Goal: Information Seeking & Learning: Check status

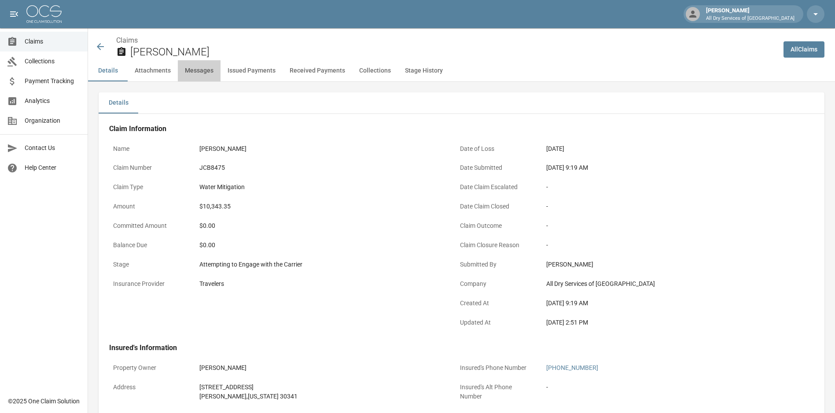
click at [198, 70] on button "Messages" at bounding box center [199, 70] width 43 height 21
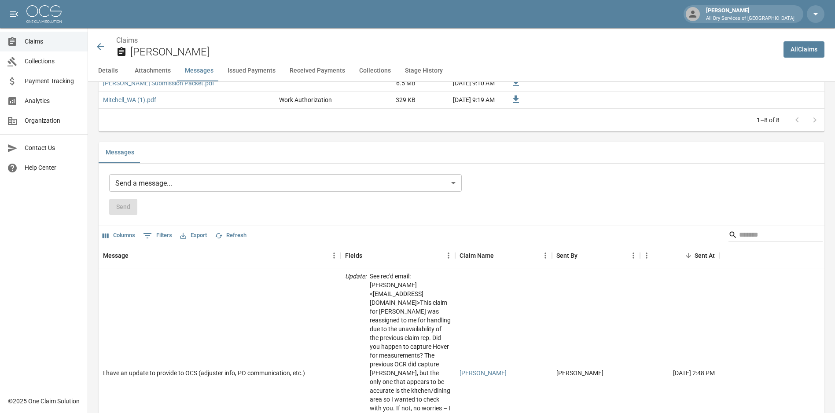
scroll to position [741, 0]
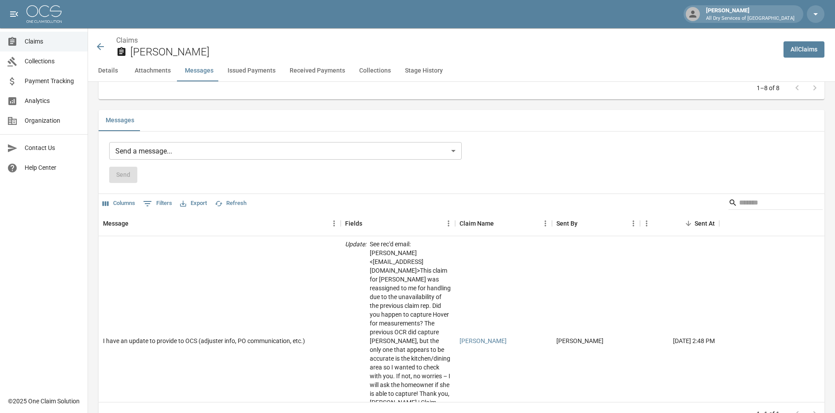
click at [154, 151] on body "[PERSON_NAME] All Dry Services of Atlanta Claims Collections Payment Tracking A…" at bounding box center [417, 204] width 835 height 1890
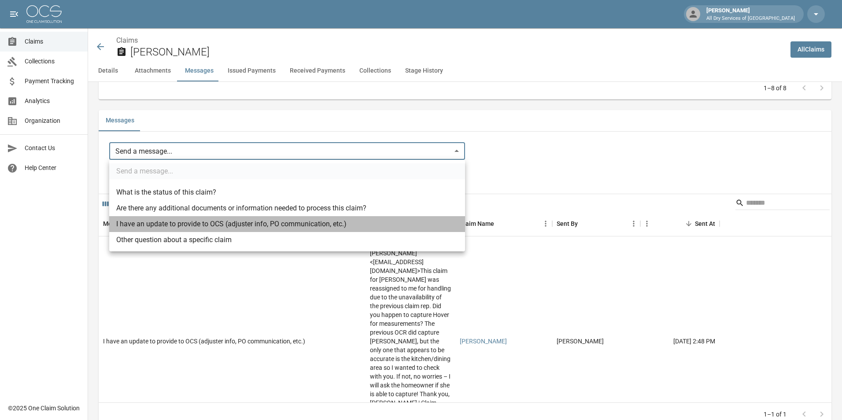
click at [170, 221] on li "I have an update to provide to OCS (adjuster info, PO communication, etc.)" at bounding box center [287, 224] width 356 height 16
type input "**********"
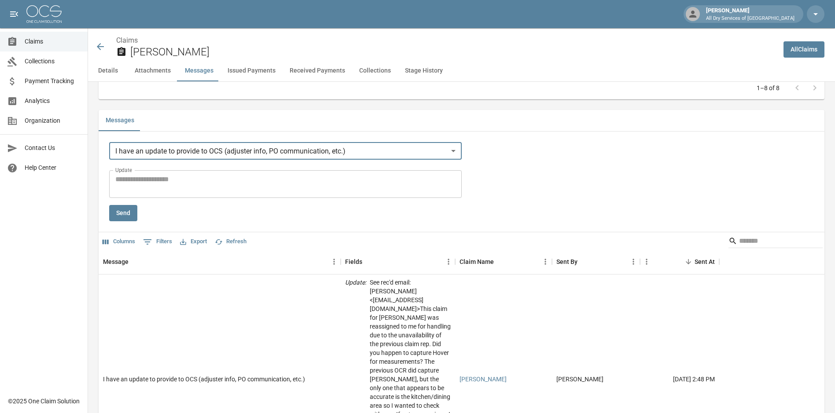
click at [156, 182] on textarea "Update" at bounding box center [285, 184] width 340 height 20
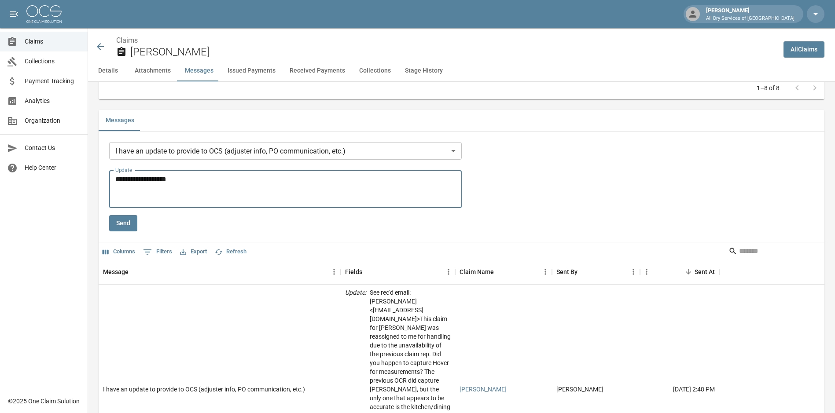
click at [119, 198] on textarea "**********" at bounding box center [286, 189] width 343 height 30
paste textarea "**********"
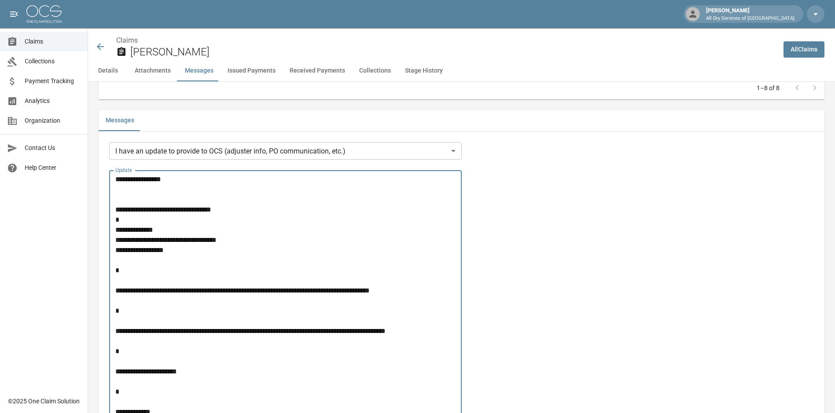
scroll to position [937, 0]
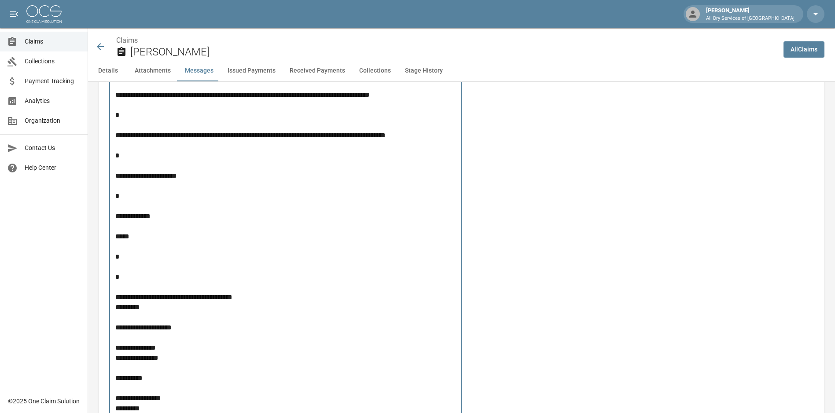
click at [148, 188] on textarea "**********" at bounding box center [286, 195] width 343 height 435
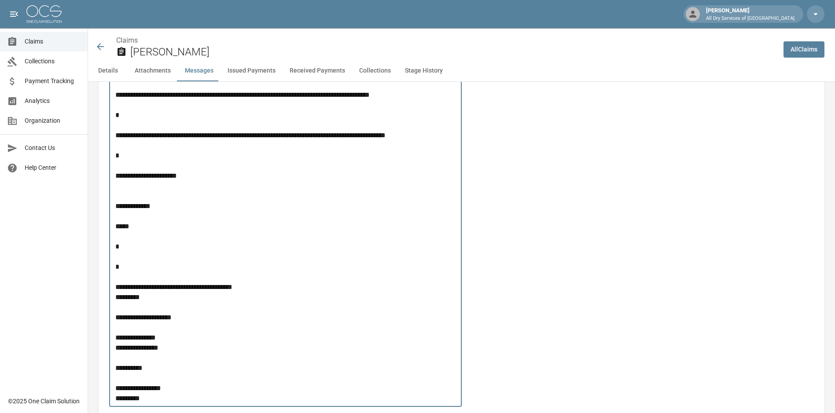
click at [126, 244] on textarea "**********" at bounding box center [286, 190] width 343 height 425
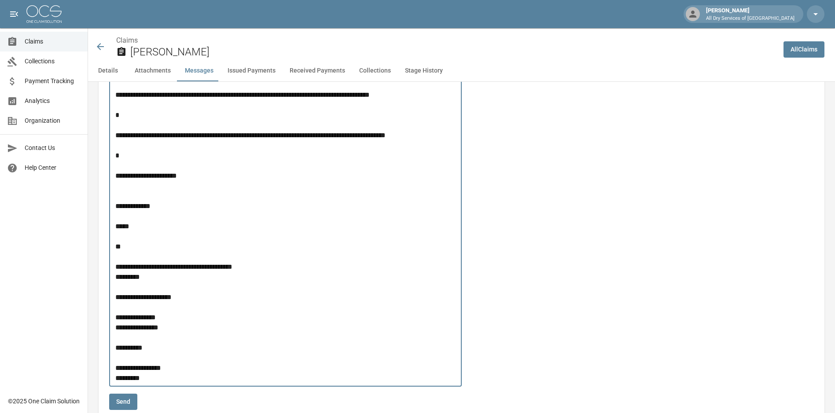
drag, startPoint x: 200, startPoint y: 299, endPoint x: 109, endPoint y: 297, distance: 91.2
click at [109, 297] on div "**********" at bounding box center [285, 180] width 353 height 413
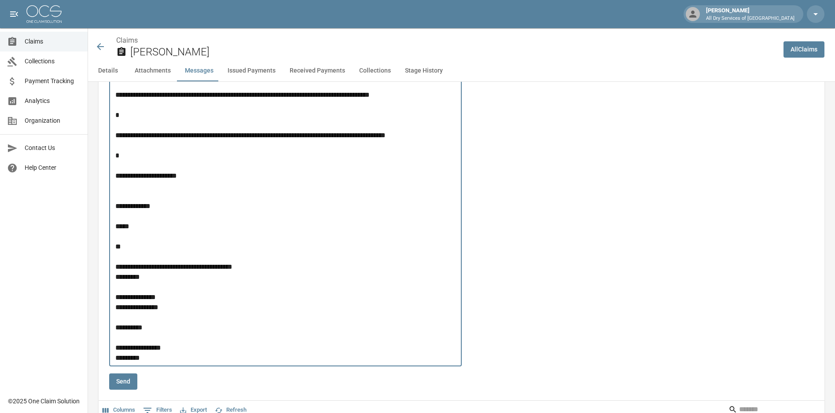
click at [123, 243] on textarea "**********" at bounding box center [286, 170] width 343 height 385
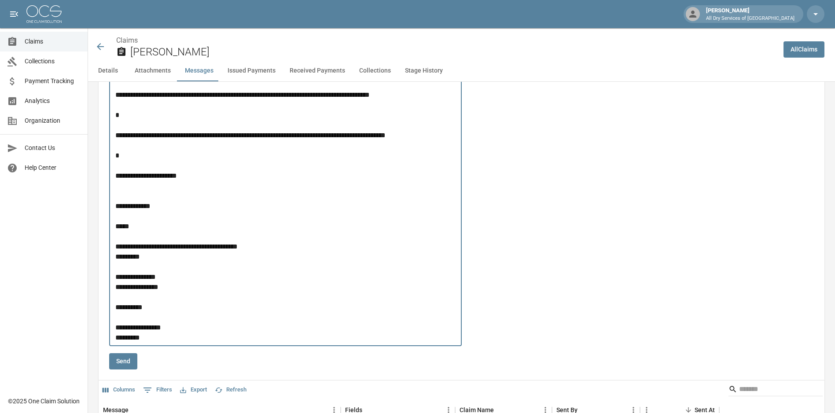
click at [130, 145] on textarea "**********" at bounding box center [286, 160] width 343 height 365
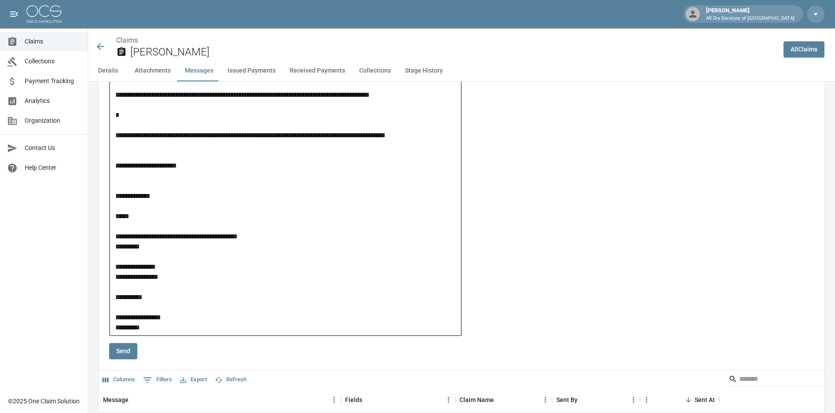
click at [128, 106] on textarea "**********" at bounding box center [286, 155] width 343 height 354
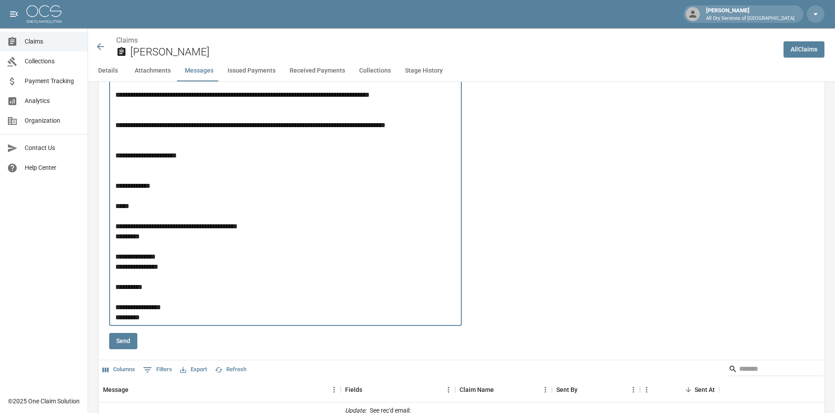
click at [122, 115] on textarea "**********" at bounding box center [286, 150] width 343 height 344
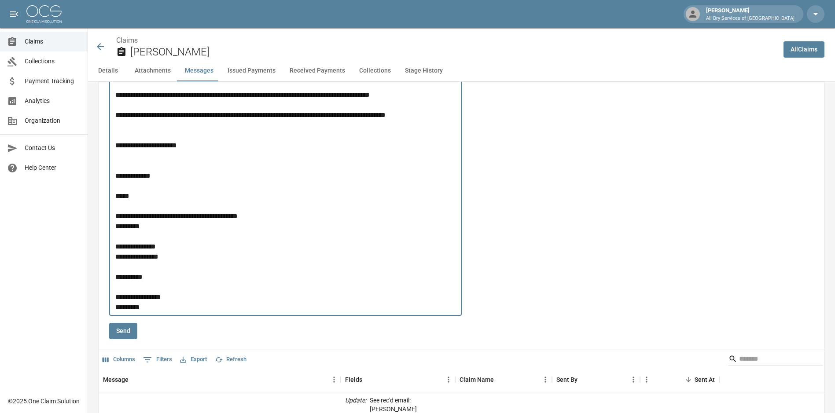
click at [120, 128] on textarea "**********" at bounding box center [286, 145] width 343 height 334
click at [118, 137] on textarea "**********" at bounding box center [286, 145] width 343 height 334
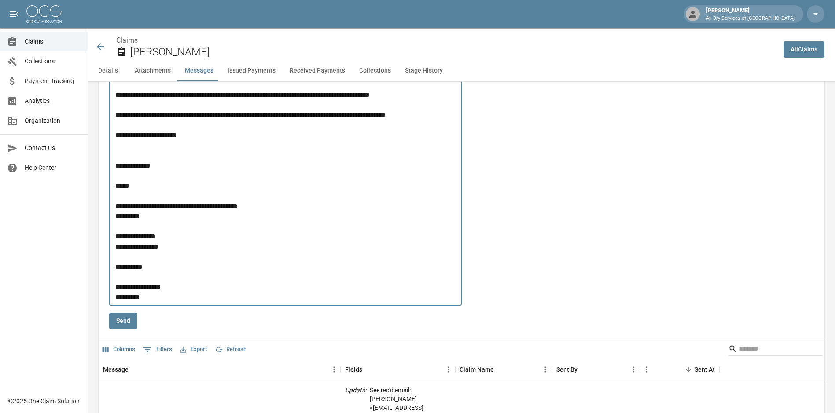
click at [141, 150] on textarea "**********" at bounding box center [286, 140] width 343 height 324
click at [136, 154] on textarea "**********" at bounding box center [286, 140] width 343 height 324
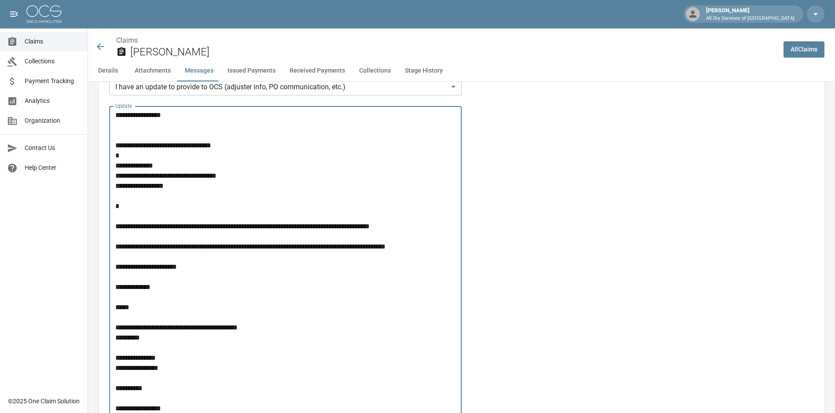
scroll to position [804, 0]
drag, startPoint x: 184, startPoint y: 190, endPoint x: 113, endPoint y: 166, distance: 74.4
click at [113, 166] on div "**********" at bounding box center [285, 267] width 353 height 321
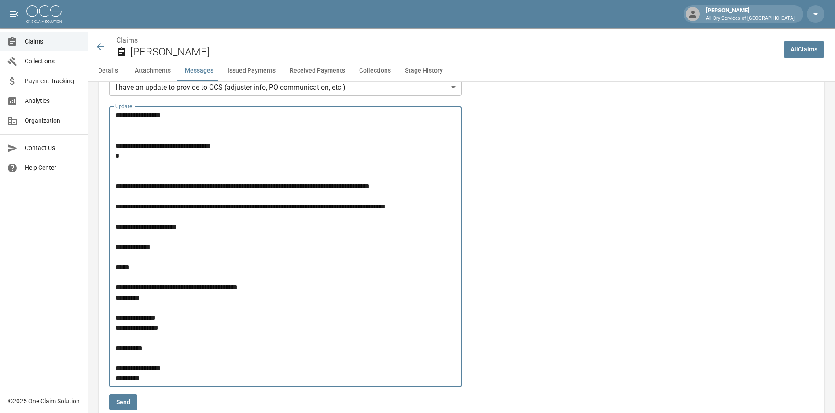
click at [120, 157] on textarea "**********" at bounding box center [286, 247] width 343 height 273
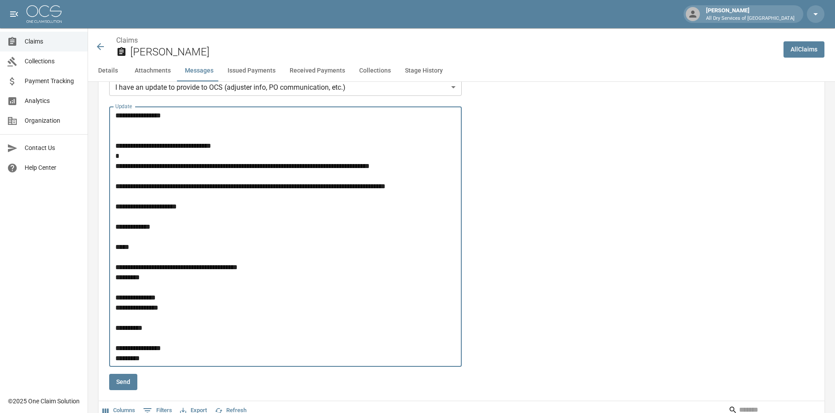
click at [163, 131] on textarea "**********" at bounding box center [286, 237] width 343 height 253
drag, startPoint x: 172, startPoint y: 119, endPoint x: 104, endPoint y: 112, distance: 68.1
click at [104, 112] on div "**********" at bounding box center [462, 355] width 726 height 555
click at [213, 116] on textarea "**********" at bounding box center [286, 237] width 343 height 253
type textarea "**********"
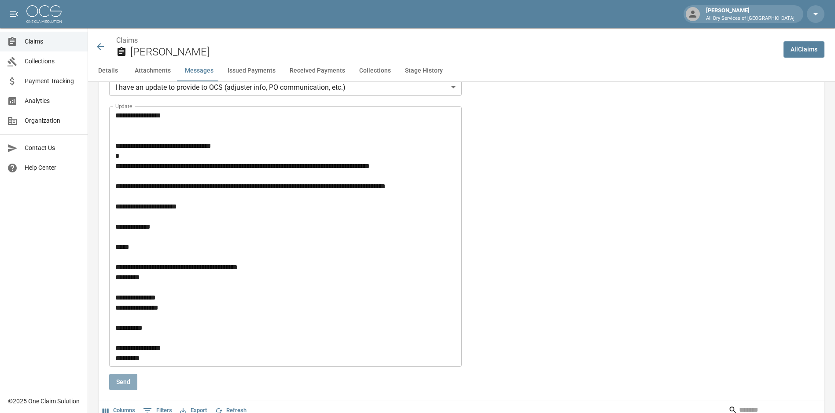
click at [122, 384] on button "Send" at bounding box center [123, 382] width 28 height 16
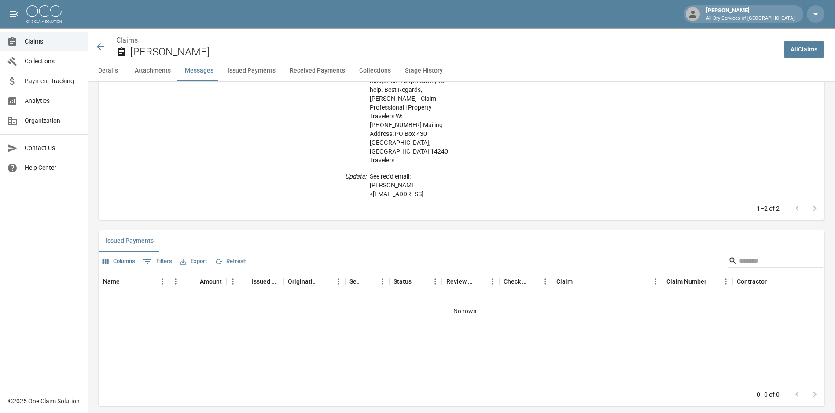
scroll to position [937, 0]
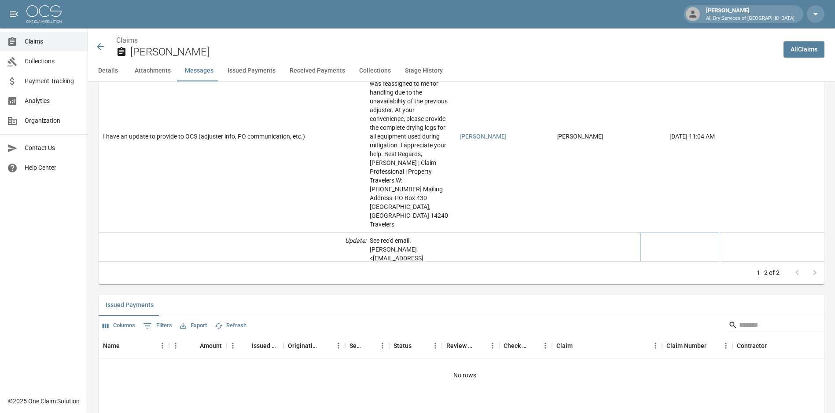
click at [670, 233] on div "[DATE] 2:48 PM" at bounding box center [679, 338] width 79 height 210
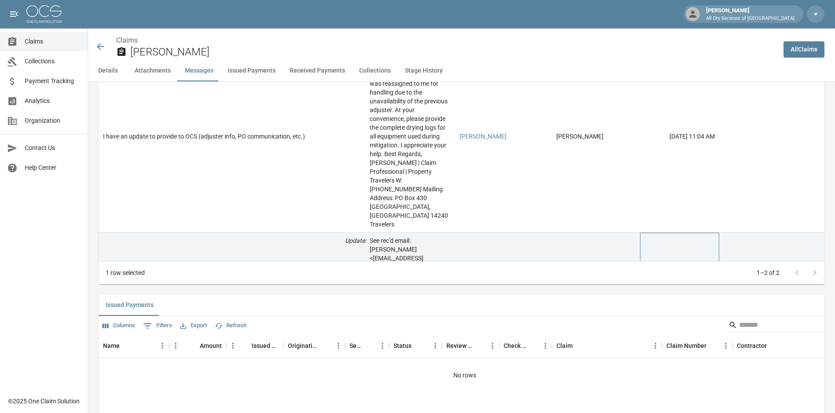
scroll to position [981, 0]
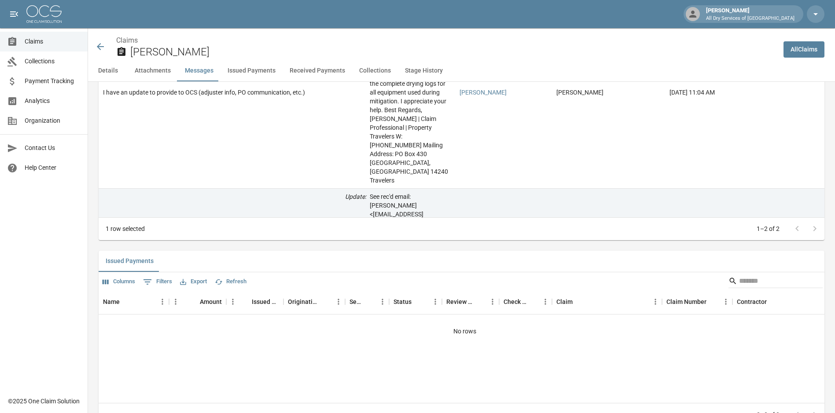
click at [820, 229] on div at bounding box center [806, 229] width 35 height 18
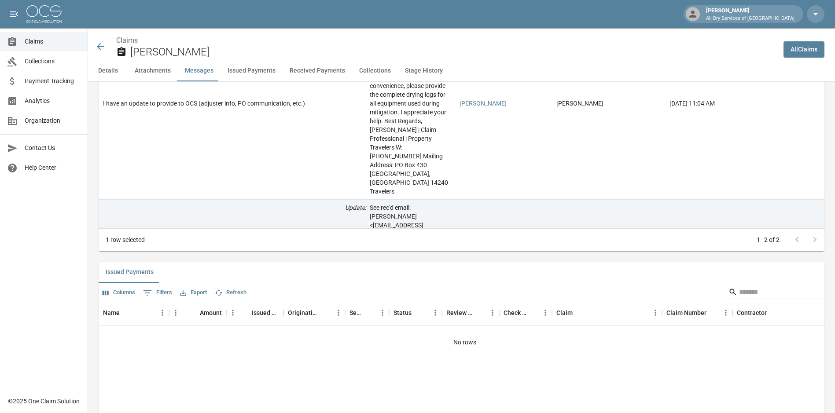
scroll to position [804, 0]
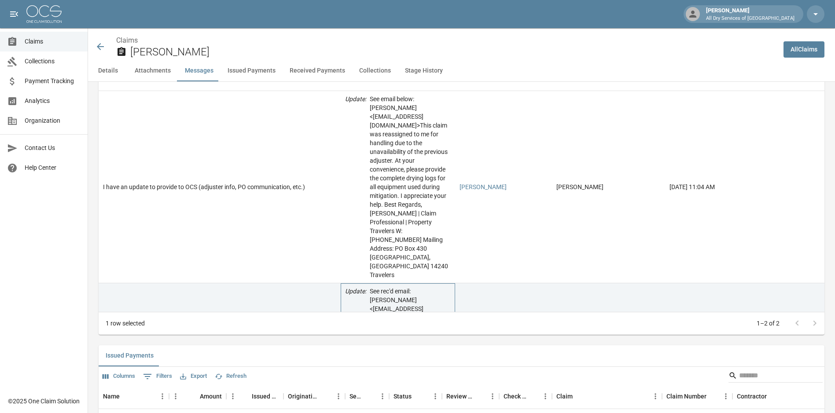
scroll to position [893, 0]
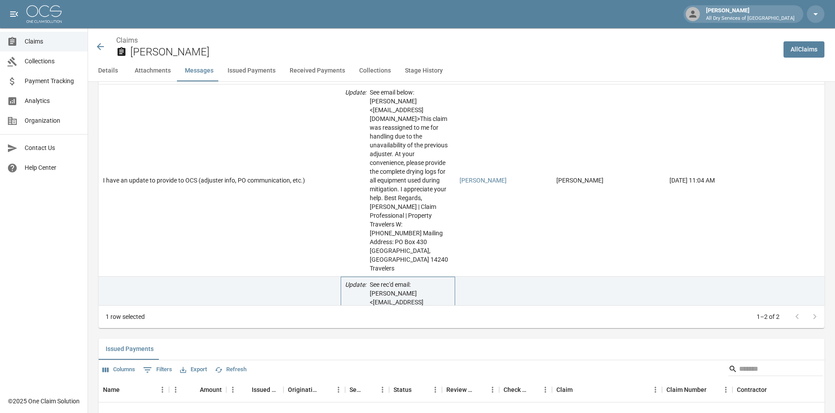
click at [420, 280] on p "See rec'd email: [PERSON_NAME]<[EMAIL_ADDRESS][DOMAIN_NAME]> ​ This claim for […" at bounding box center [410, 381] width 81 height 203
drag, startPoint x: 420, startPoint y: 255, endPoint x: 505, endPoint y: 257, distance: 84.6
click at [505, 277] on div "[PERSON_NAME]" at bounding box center [503, 382] width 97 height 210
click at [685, 296] on div "[DATE] 2:48 PM" at bounding box center [679, 382] width 79 height 210
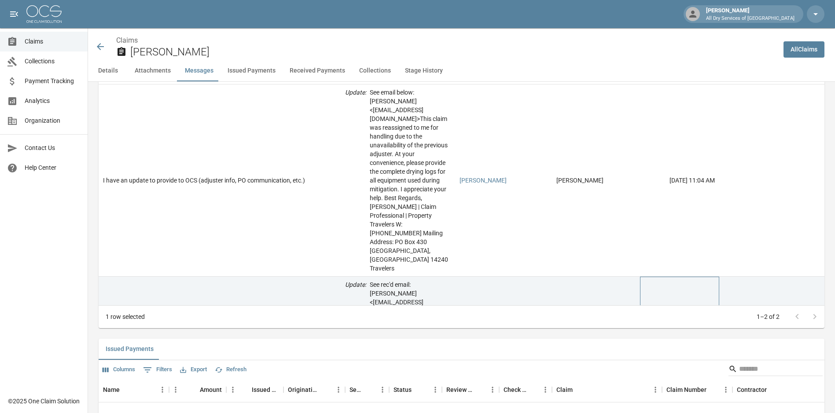
drag, startPoint x: 662, startPoint y: 253, endPoint x: 659, endPoint y: 232, distance: 20.9
click at [659, 277] on div "[DATE] 2:48 PM" at bounding box center [679, 382] width 79 height 210
click at [661, 277] on div "[DATE] 2:48 PM" at bounding box center [679, 382] width 79 height 210
click at [821, 319] on div at bounding box center [806, 317] width 35 height 18
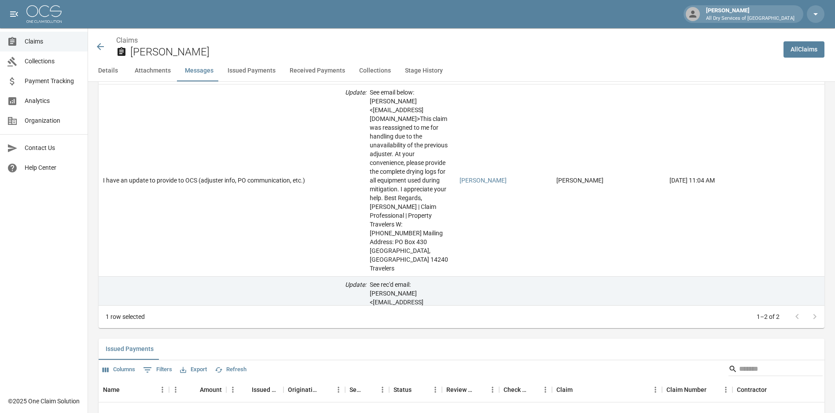
click at [823, 316] on div at bounding box center [806, 317] width 35 height 18
click at [780, 317] on p "1–2 of 2" at bounding box center [768, 317] width 23 height 9
click at [693, 292] on div "[DATE] 2:48 PM" at bounding box center [679, 382] width 79 height 210
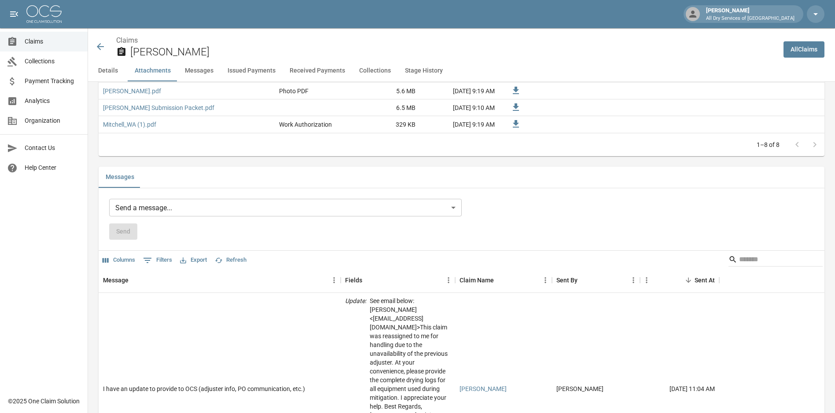
scroll to position [704, 0]
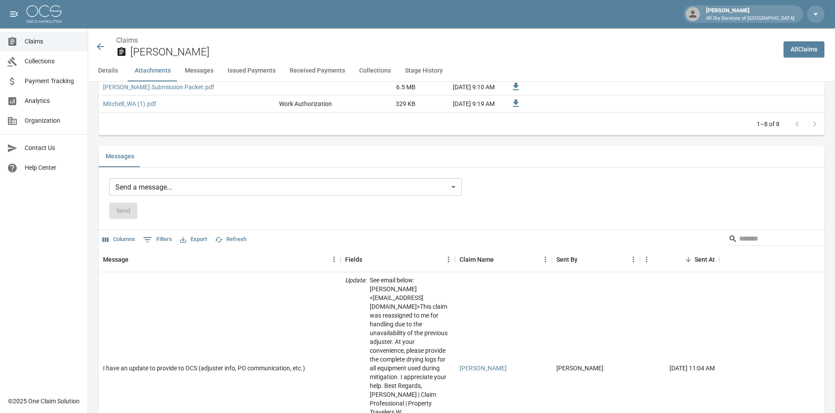
drag, startPoint x: 132, startPoint y: 167, endPoint x: 141, endPoint y: 168, distance: 9.7
click at [147, 168] on div "Messages" at bounding box center [462, 157] width 726 height 22
drag, startPoint x: 136, startPoint y: 167, endPoint x: 184, endPoint y: 160, distance: 47.6
click at [184, 160] on div "Messages" at bounding box center [462, 156] width 726 height 21
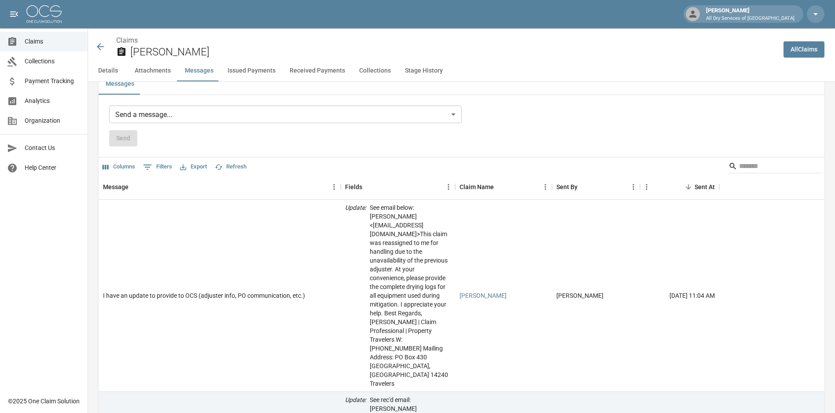
scroll to position [793, 0]
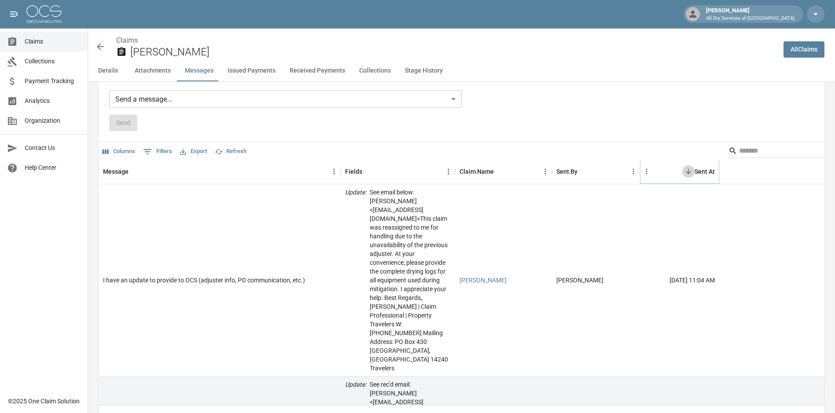
click at [692, 173] on icon "Sort" at bounding box center [689, 172] width 8 height 8
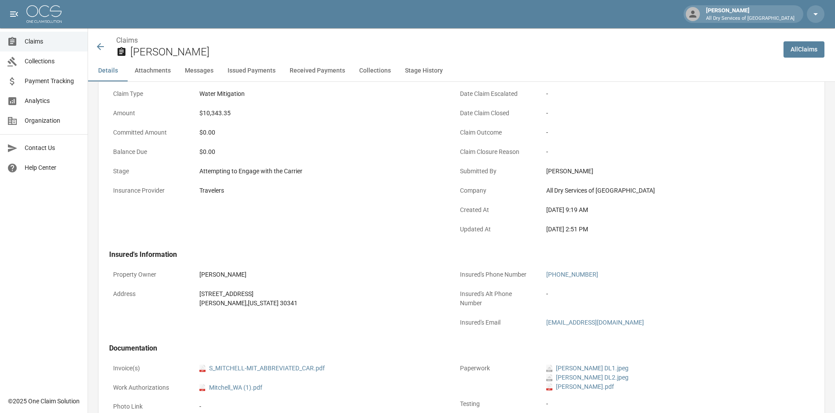
scroll to position [0, 0]
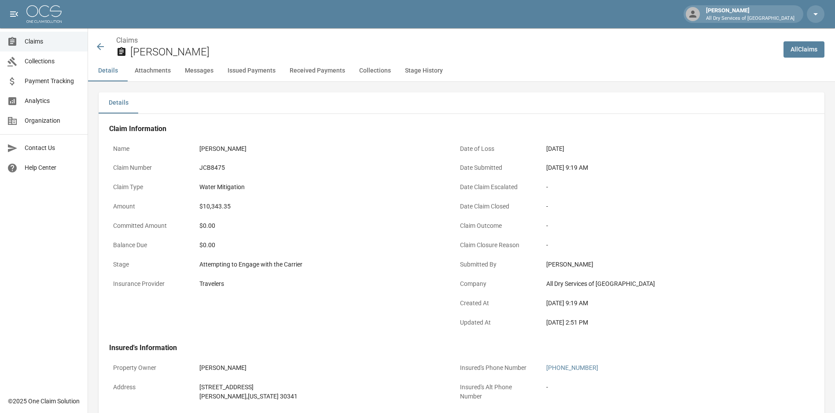
click at [48, 37] on span "Claims" at bounding box center [53, 41] width 56 height 9
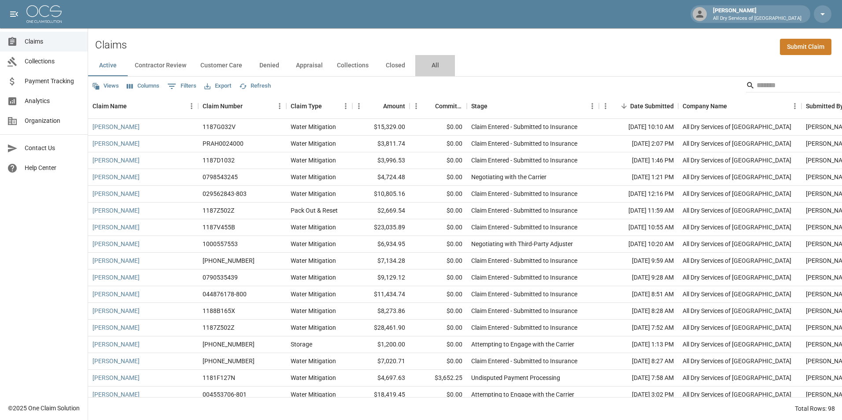
click at [429, 67] on button "All" at bounding box center [435, 65] width 40 height 21
click at [773, 88] on input "Search" at bounding box center [791, 85] width 70 height 14
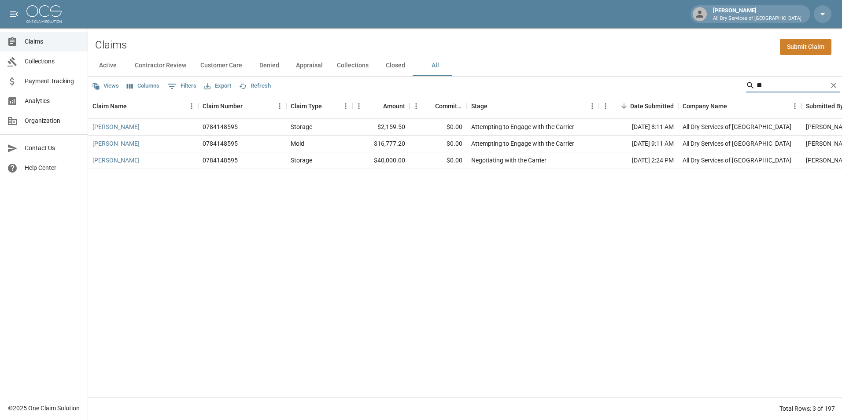
type input "*"
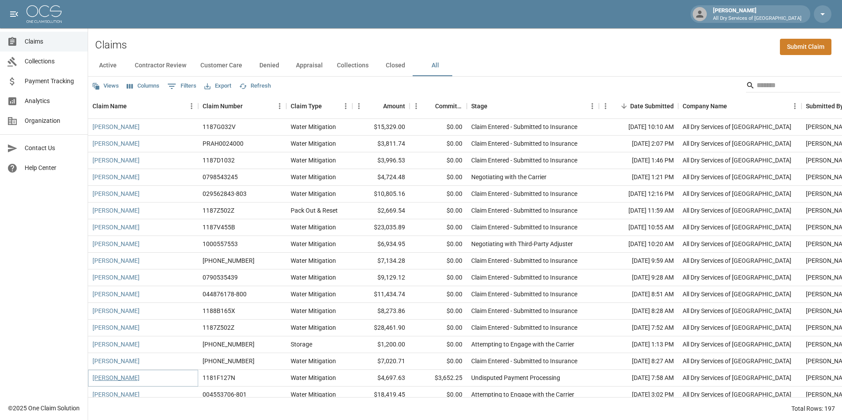
click at [119, 378] on link "[PERSON_NAME]" at bounding box center [115, 377] width 47 height 9
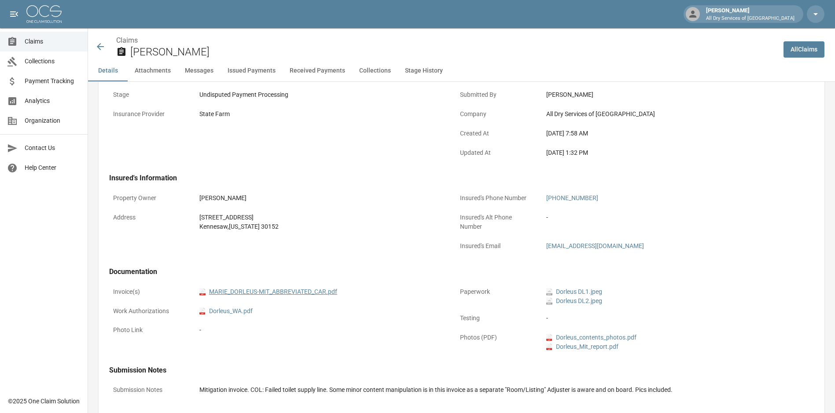
scroll to position [176, 0]
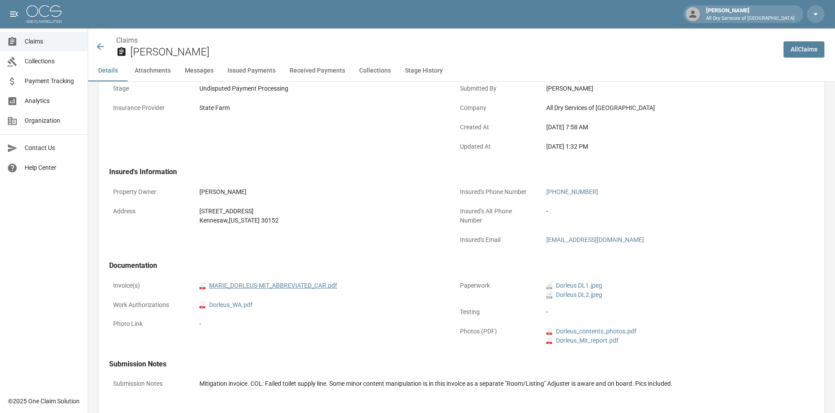
click at [282, 283] on link "pdf MARIE_DORLEUS-MIT_ABBREVIATED_CAR.pdf" at bounding box center [268, 285] width 138 height 9
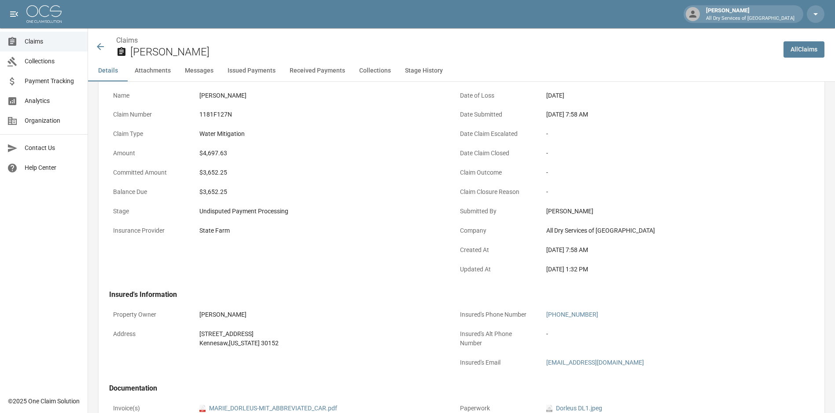
scroll to position [44, 0]
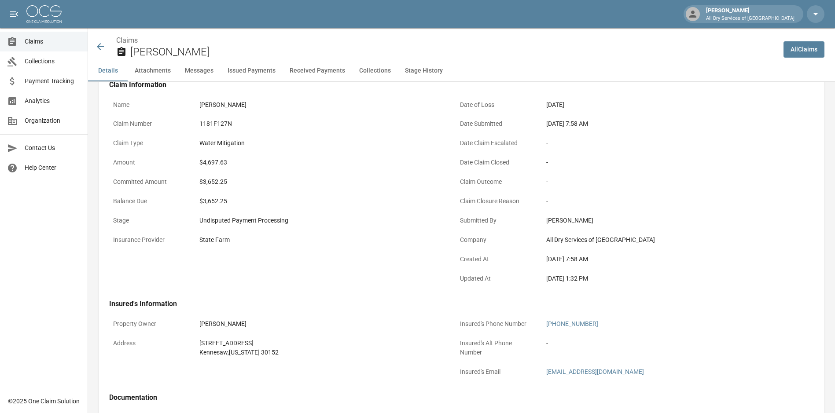
click at [101, 46] on icon at bounding box center [100, 46] width 11 height 11
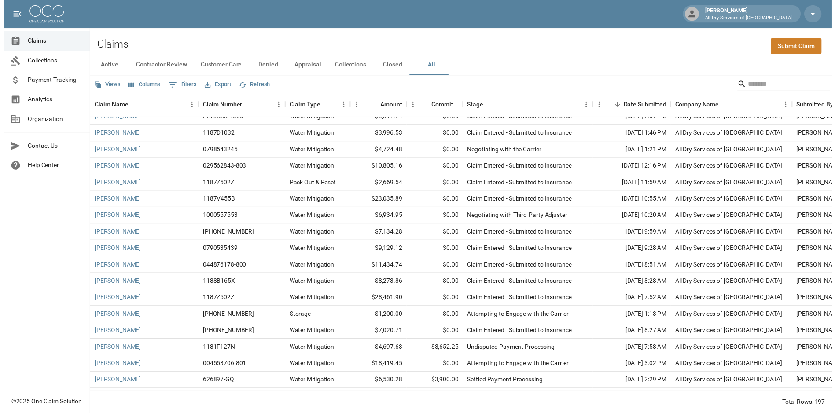
scroll to position [88, 0]
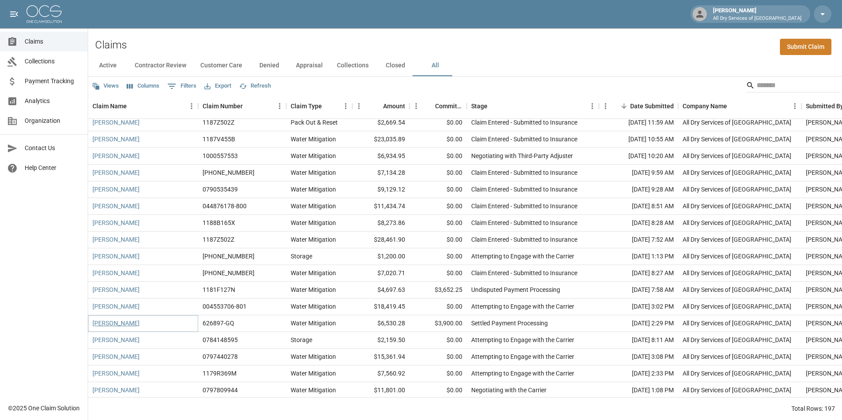
click at [108, 323] on link "[PERSON_NAME]" at bounding box center [115, 323] width 47 height 9
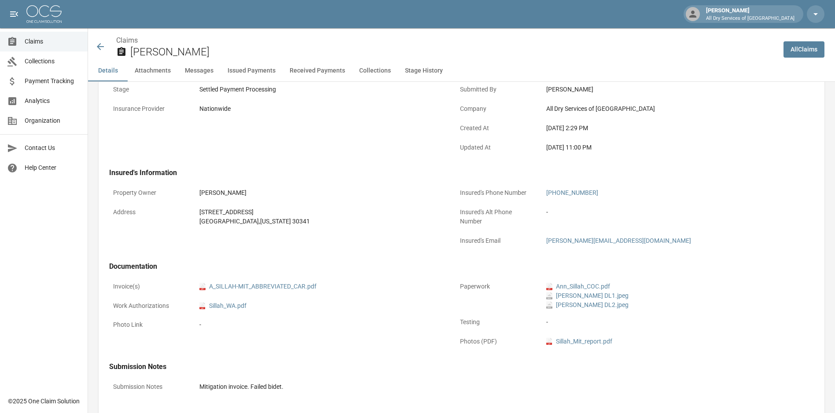
scroll to position [176, 0]
click at [284, 289] on link "pdf A_SILLAH-MIT_ABBREVIATED_CAR.pdf" at bounding box center [257, 285] width 117 height 9
click at [100, 46] on icon at bounding box center [100, 46] width 11 height 11
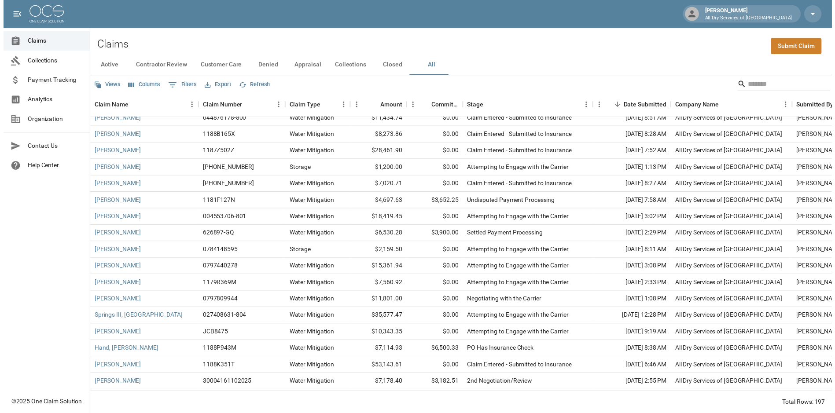
scroll to position [176, 0]
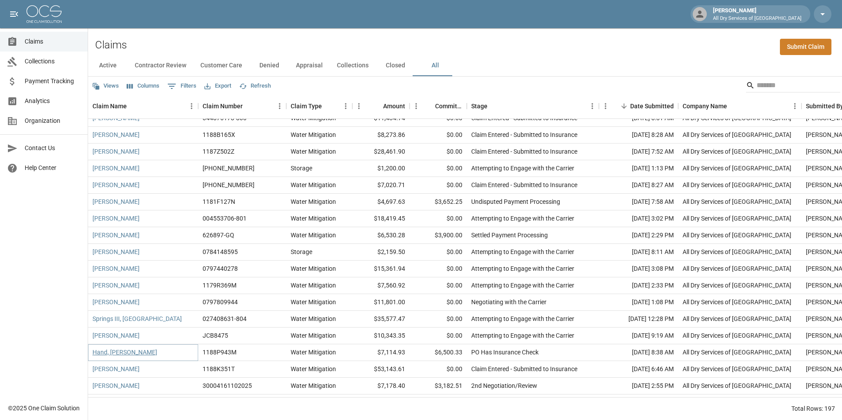
click at [112, 356] on link "Hand, [PERSON_NAME]" at bounding box center [124, 352] width 65 height 9
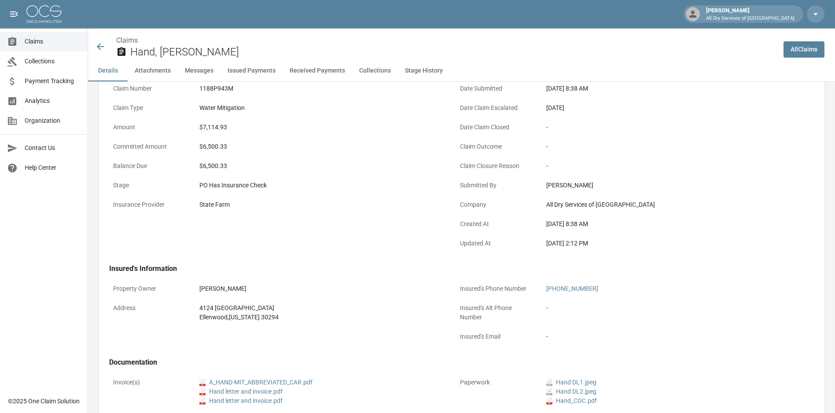
scroll to position [220, 0]
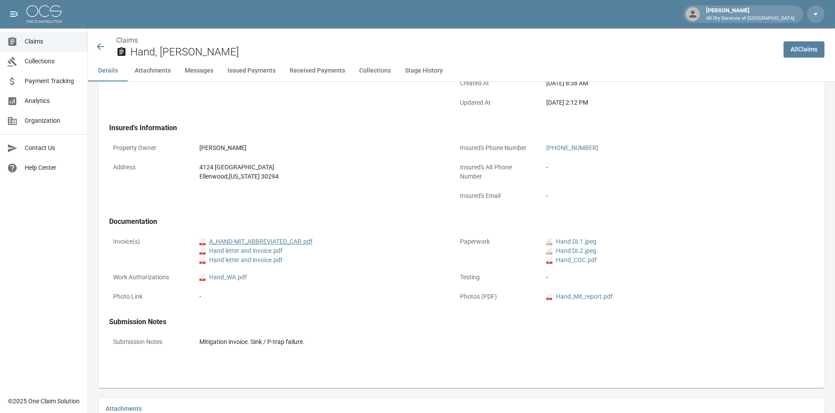
click at [294, 237] on link "pdf A_HAND-MIT_ABBREVIATED_CAR.pdf" at bounding box center [255, 241] width 113 height 9
click at [100, 49] on icon at bounding box center [100, 46] width 7 height 7
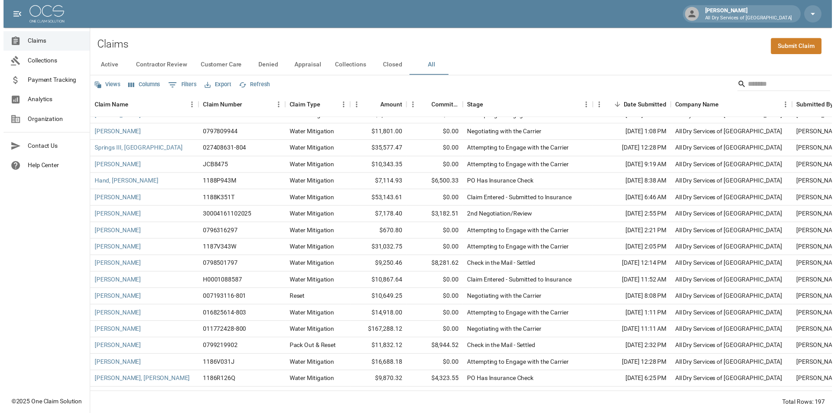
scroll to position [396, 0]
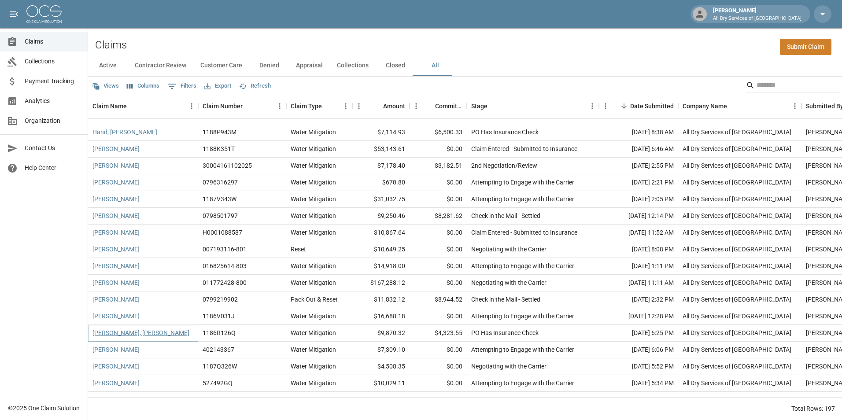
click at [116, 331] on link "[PERSON_NAME], [PERSON_NAME]" at bounding box center [140, 332] width 97 height 9
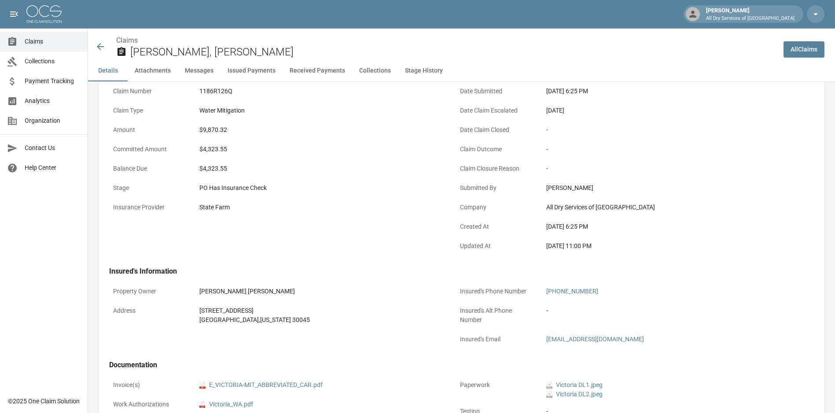
scroll to position [132, 0]
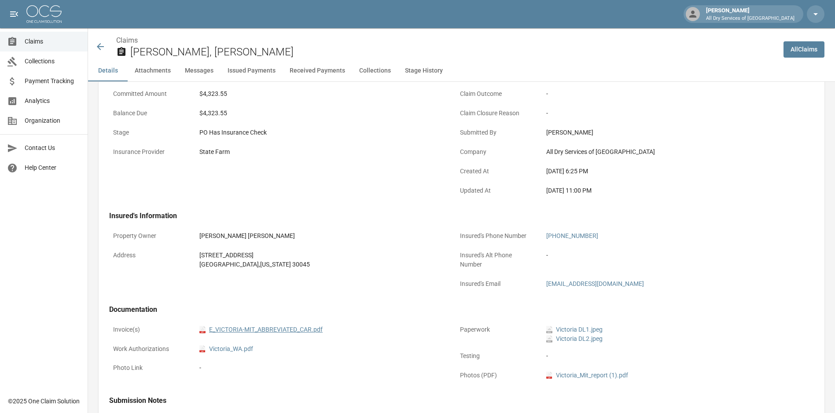
click at [302, 328] on link "pdf E_VICTORIA-MIT_ABBREVIATED_CAR.pdf" at bounding box center [260, 329] width 123 height 9
click at [101, 46] on icon at bounding box center [100, 46] width 11 height 11
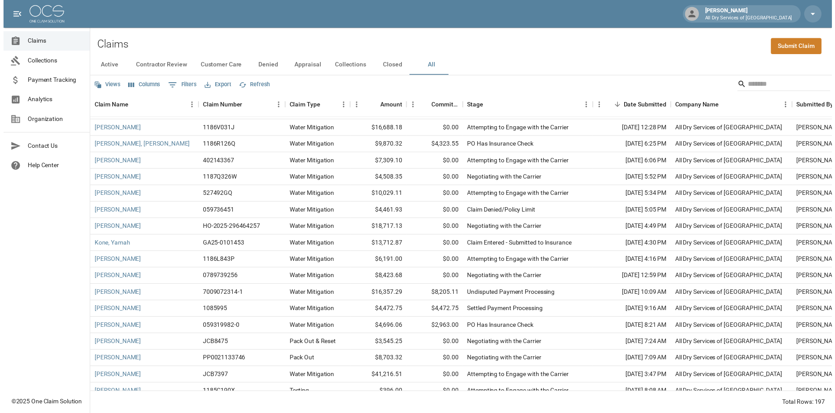
scroll to position [616, 0]
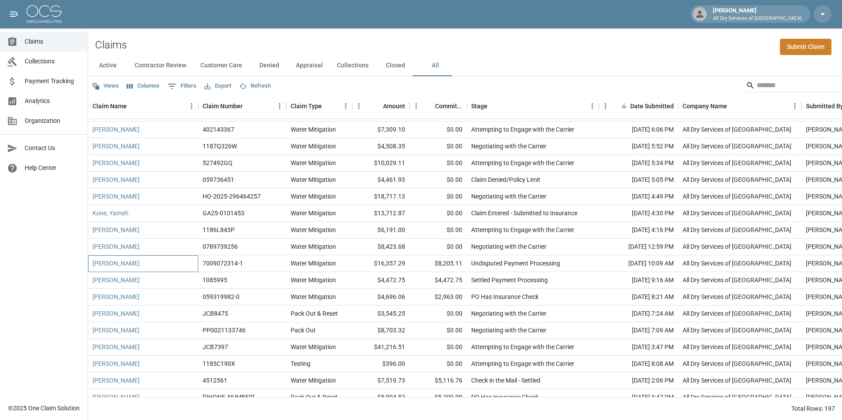
click at [177, 265] on div "[PERSON_NAME]" at bounding box center [143, 263] width 110 height 17
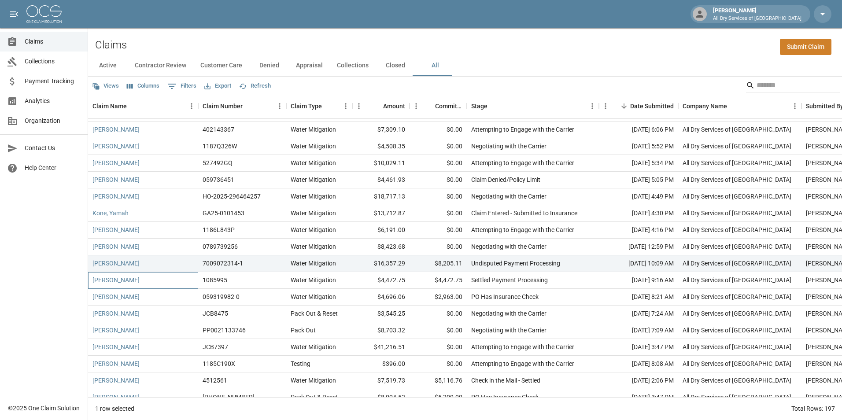
click at [167, 280] on div "[PERSON_NAME]" at bounding box center [143, 280] width 110 height 17
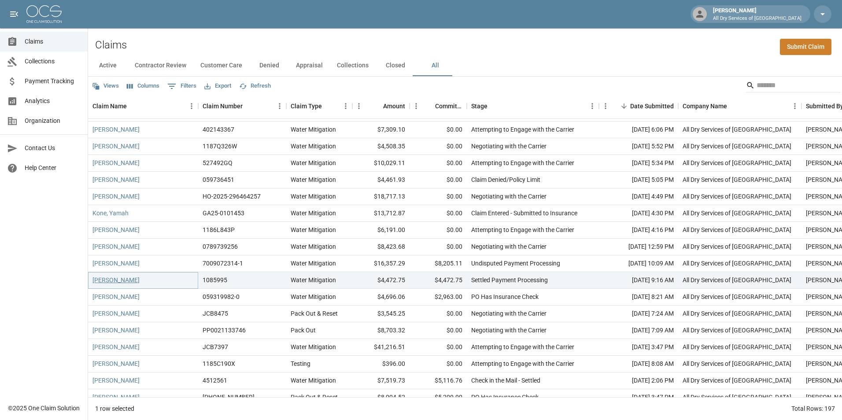
click at [109, 283] on link "[PERSON_NAME]" at bounding box center [115, 280] width 47 height 9
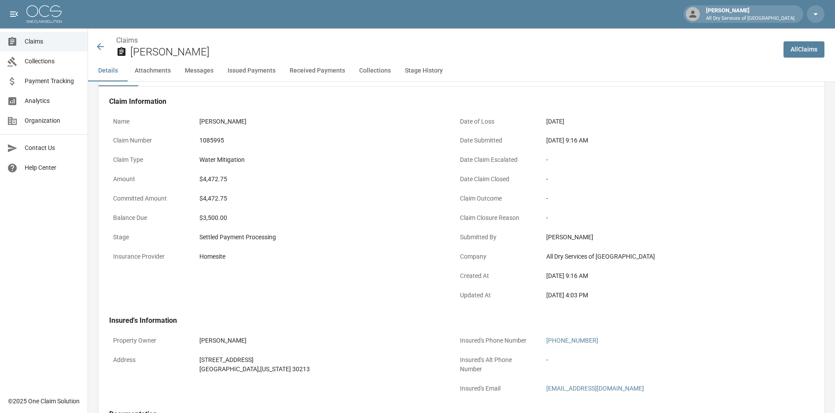
scroll to position [132, 0]
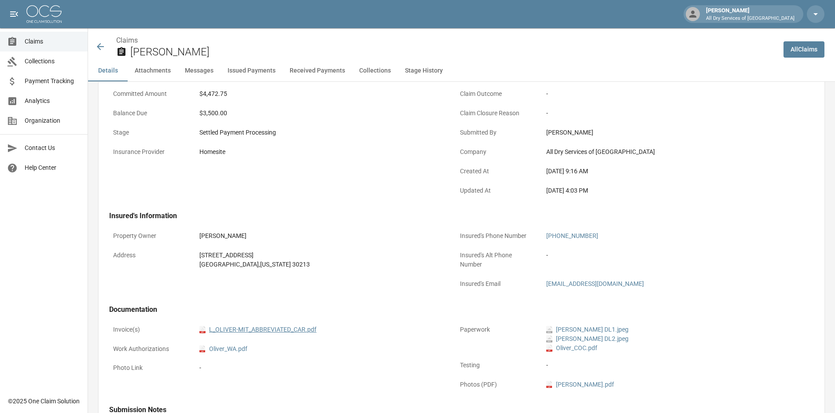
click at [285, 329] on link "pdf L_OLIVER-MIT_ABBREVIATED_CAR.pdf" at bounding box center [257, 329] width 117 height 9
click at [103, 49] on icon at bounding box center [100, 46] width 11 height 11
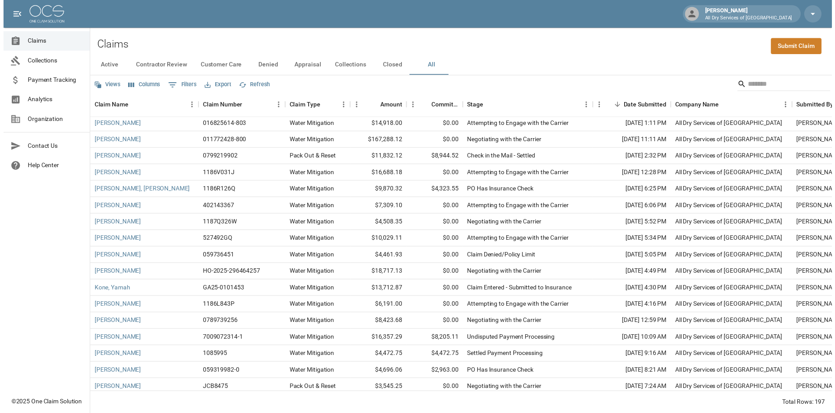
scroll to position [572, 0]
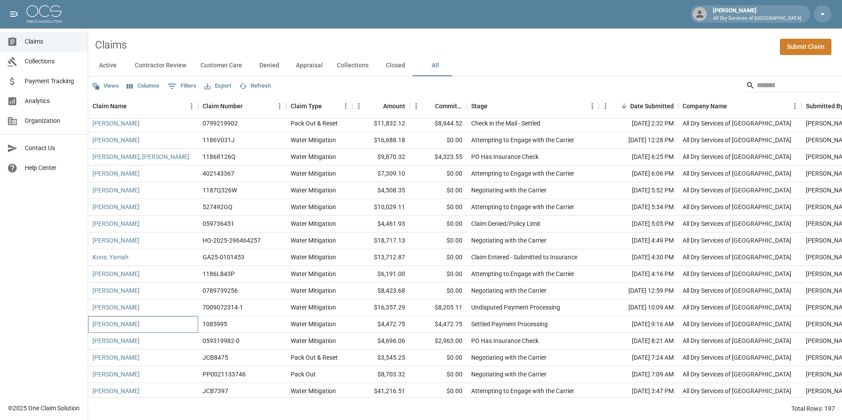
click at [174, 321] on div "[PERSON_NAME]" at bounding box center [143, 324] width 110 height 17
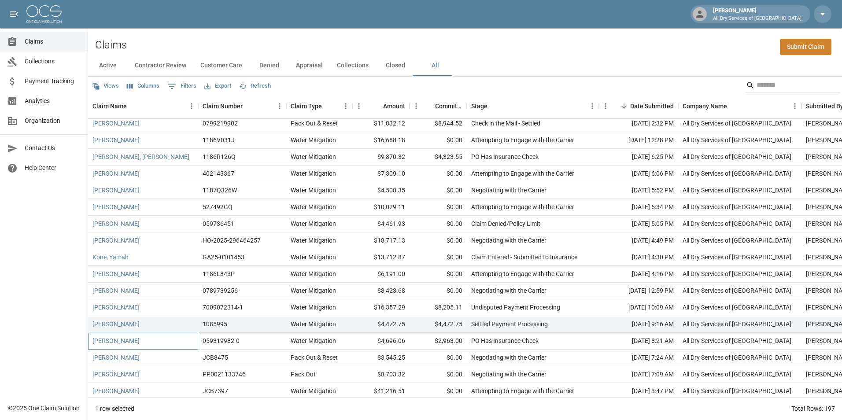
click at [167, 340] on div "[PERSON_NAME]" at bounding box center [143, 341] width 110 height 17
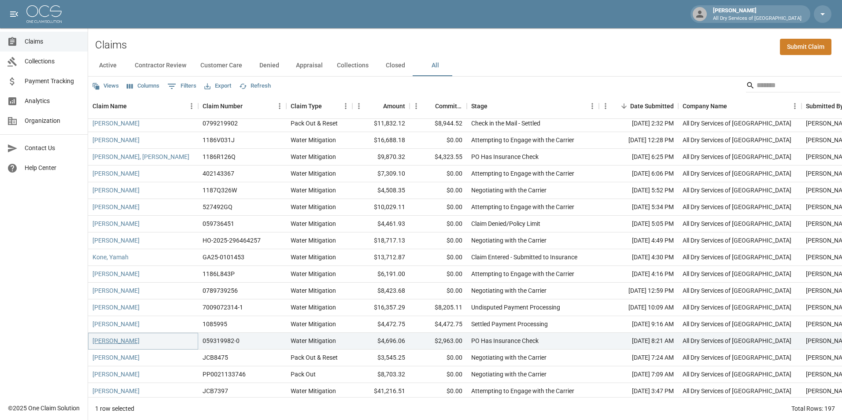
click at [131, 339] on link "[PERSON_NAME]" at bounding box center [115, 340] width 47 height 9
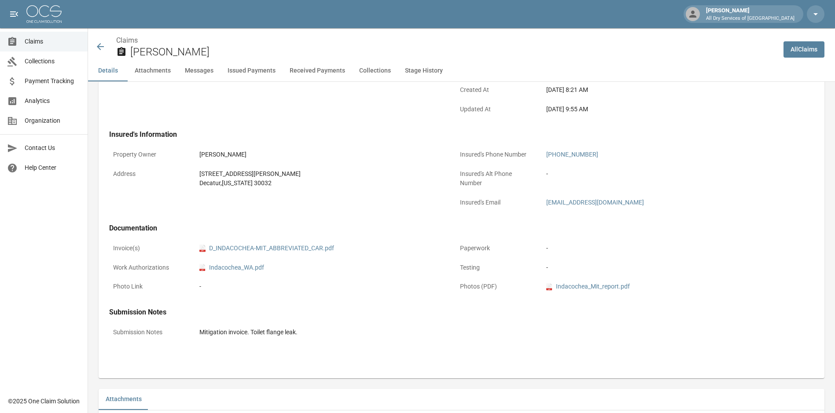
scroll to position [264, 0]
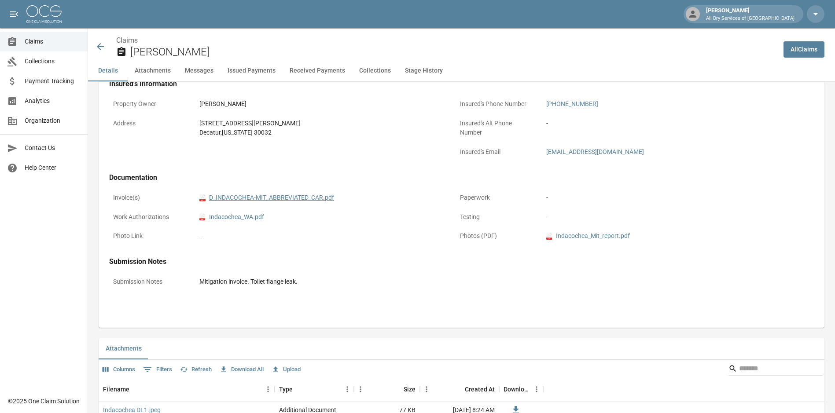
click at [317, 197] on link "pdf D_INDACOCHEA-MIT_ABBREVIATED_CAR.pdf" at bounding box center [266, 197] width 135 height 9
click at [101, 42] on icon at bounding box center [100, 46] width 11 height 11
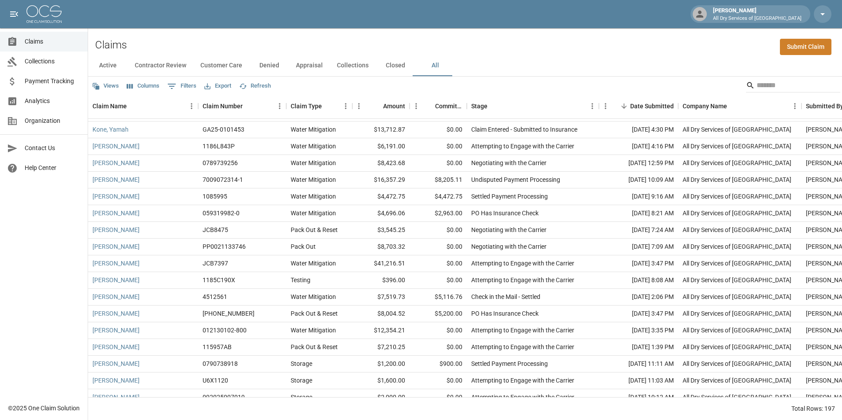
scroll to position [749, 0]
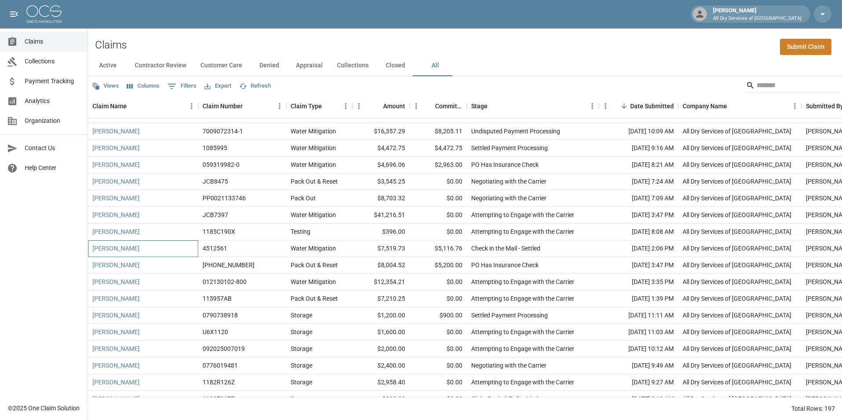
click at [171, 244] on div "[PERSON_NAME]" at bounding box center [143, 248] width 110 height 17
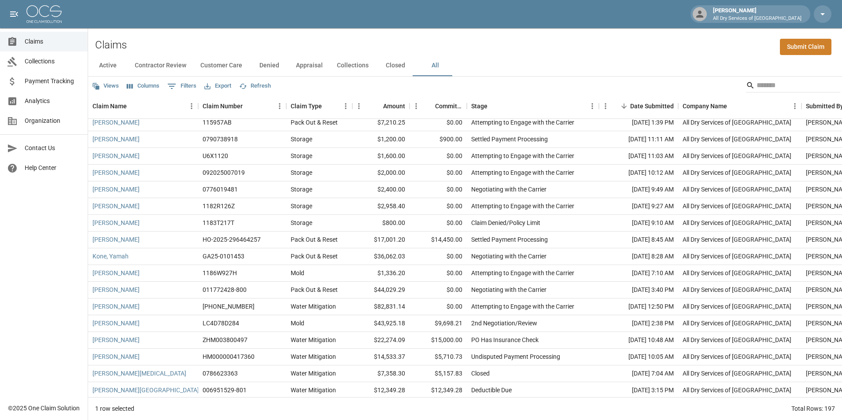
scroll to position [969, 0]
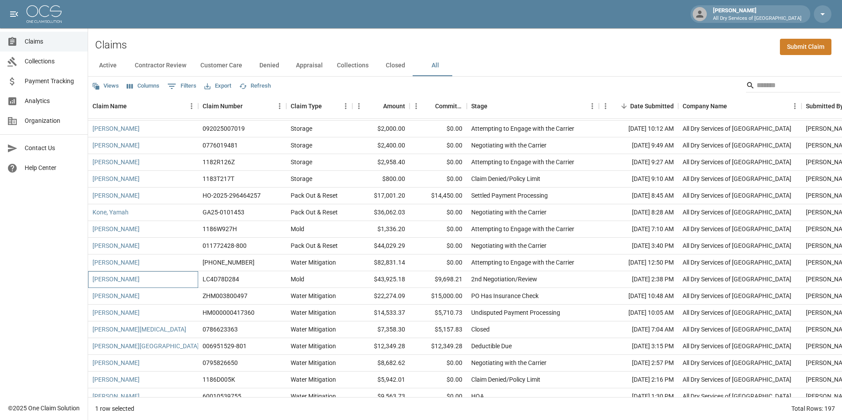
click at [172, 277] on div "[PERSON_NAME]" at bounding box center [143, 279] width 110 height 17
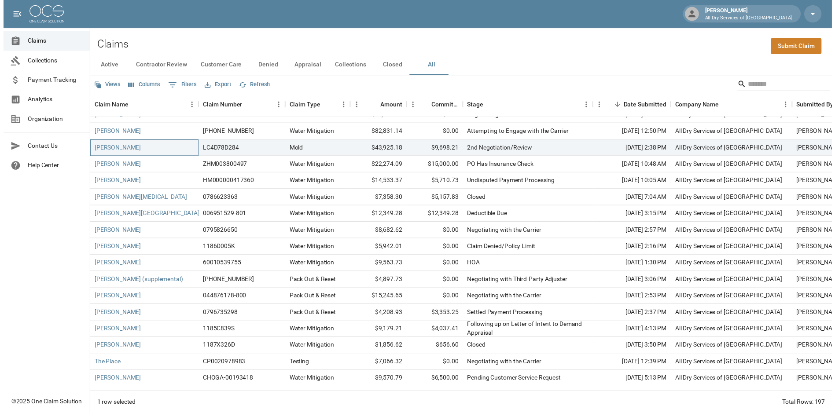
scroll to position [1101, 0]
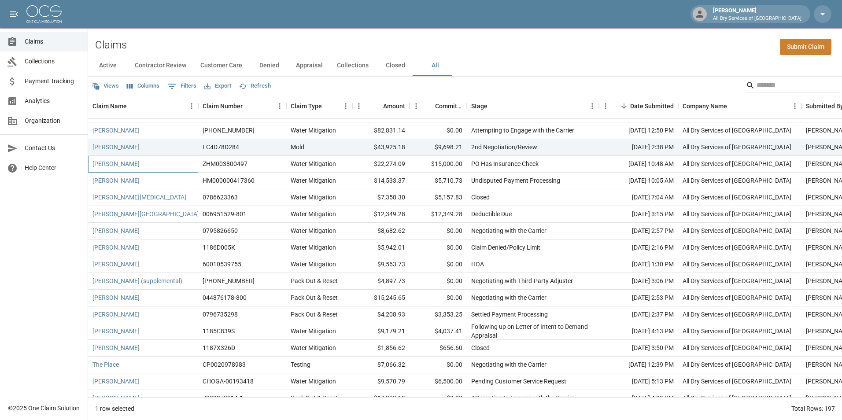
click at [161, 163] on div "[PERSON_NAME]" at bounding box center [143, 164] width 110 height 17
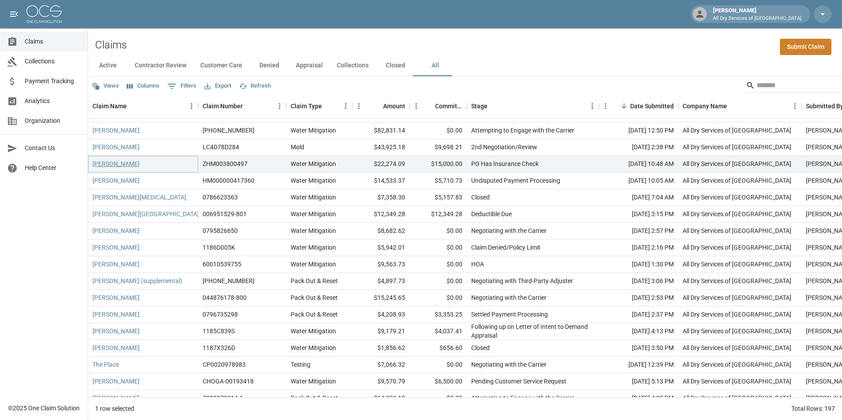
click at [118, 167] on link "[PERSON_NAME]" at bounding box center [115, 163] width 47 height 9
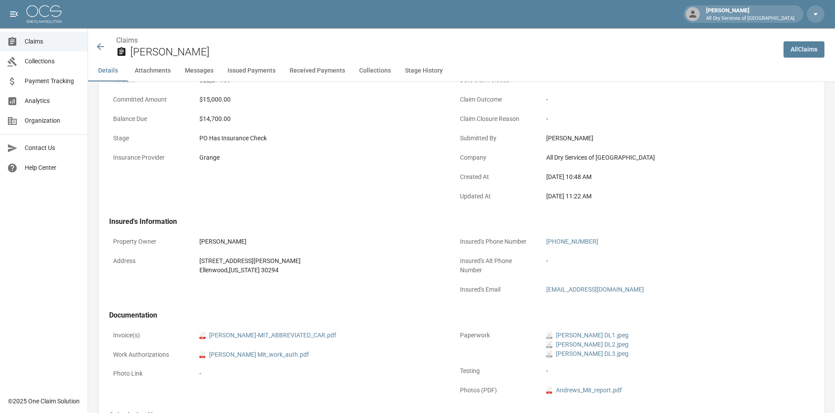
scroll to position [308, 0]
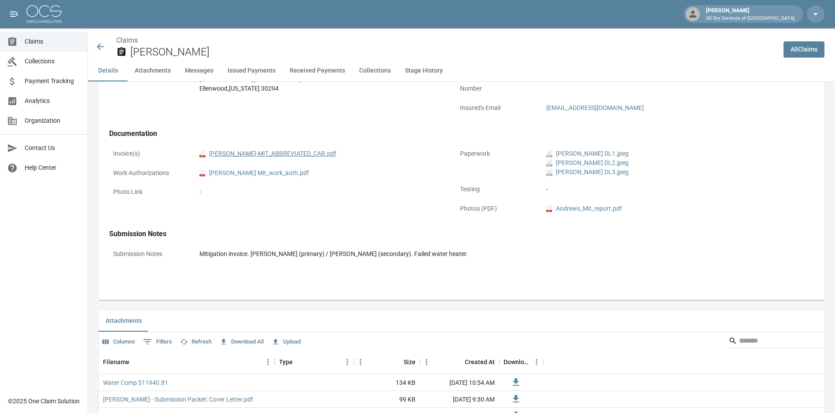
click at [299, 155] on link "pdf [PERSON_NAME]-MIT_ABBREVIATED_CAR.pdf" at bounding box center [267, 153] width 137 height 9
click at [100, 47] on icon at bounding box center [100, 46] width 7 height 7
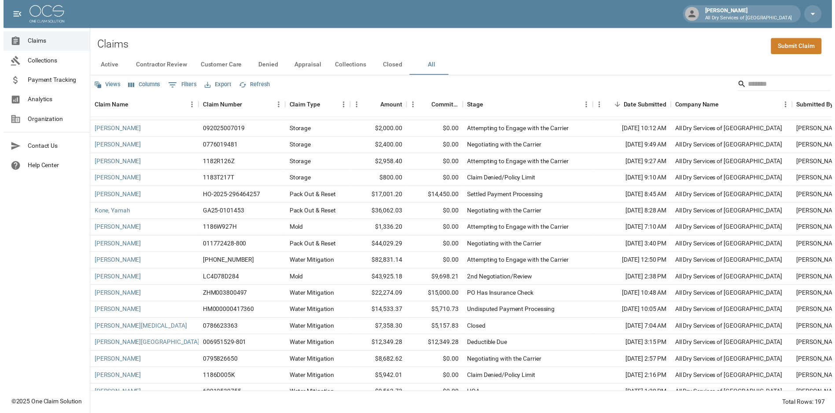
scroll to position [969, 0]
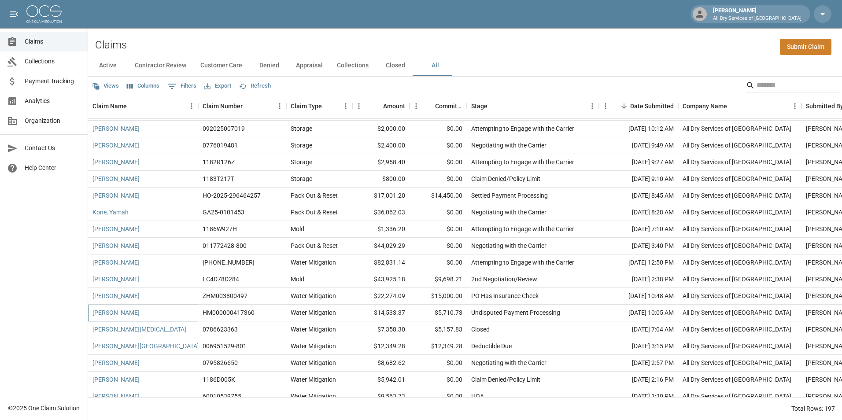
click at [170, 314] on div "[PERSON_NAME]" at bounding box center [143, 313] width 110 height 17
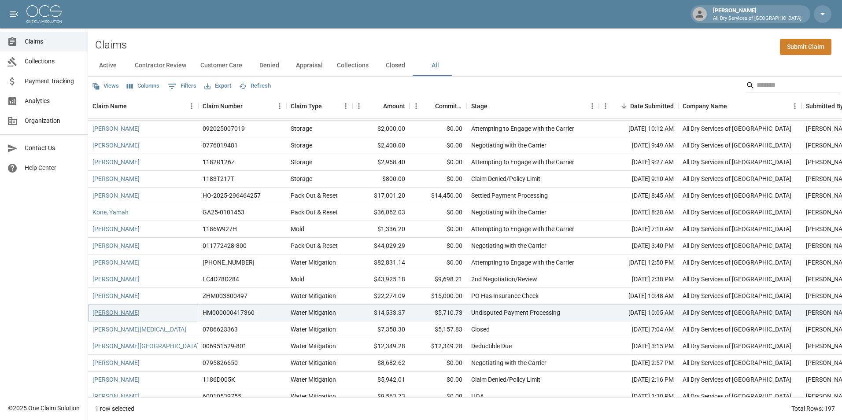
click at [140, 312] on link "[PERSON_NAME]" at bounding box center [115, 312] width 47 height 9
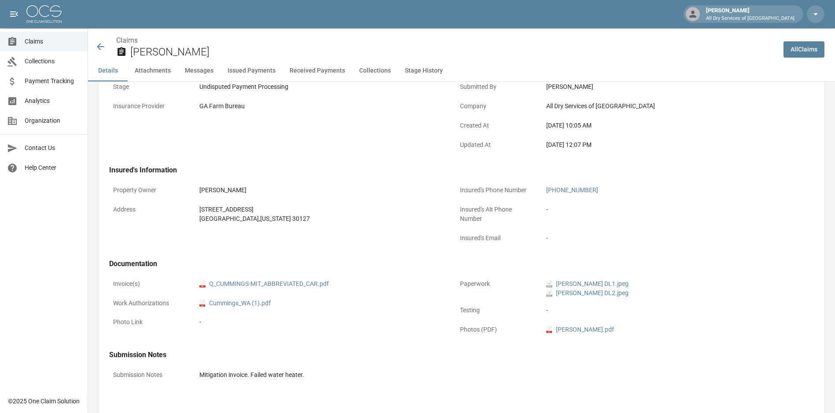
scroll to position [220, 0]
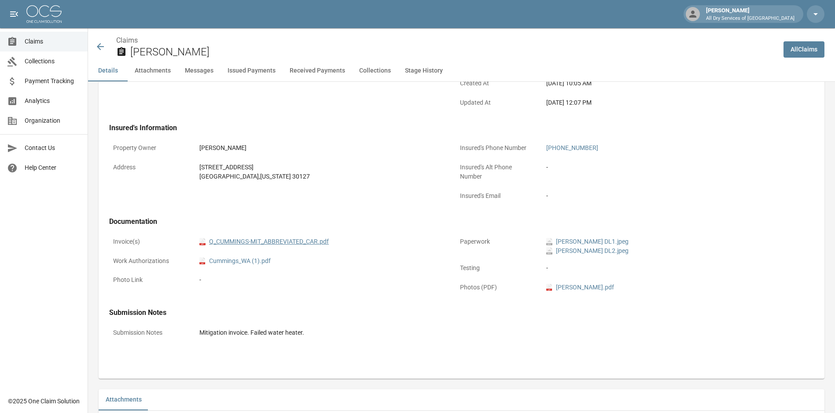
click at [310, 244] on link "pdf Q_CUMMINGS-MIT_ABBREVIATED_CAR.pdf" at bounding box center [263, 241] width 129 height 9
click at [100, 44] on icon at bounding box center [100, 46] width 7 height 7
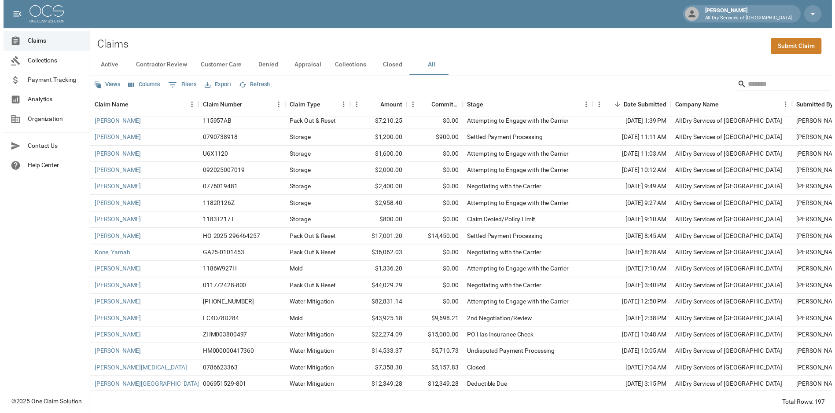
scroll to position [969, 0]
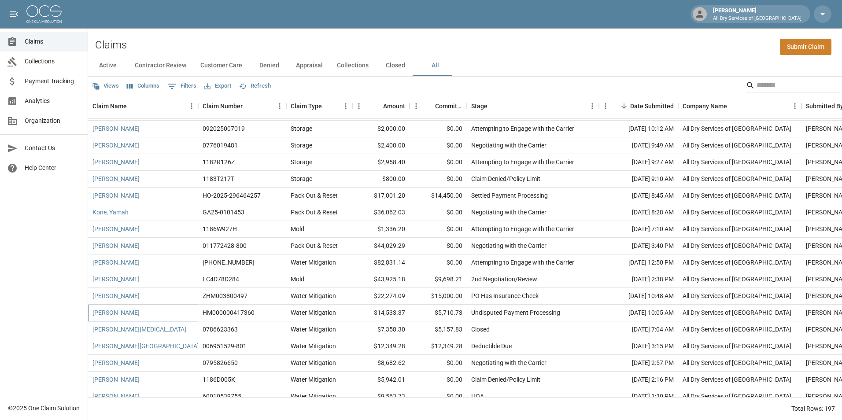
click at [159, 312] on div "[PERSON_NAME]" at bounding box center [143, 313] width 110 height 17
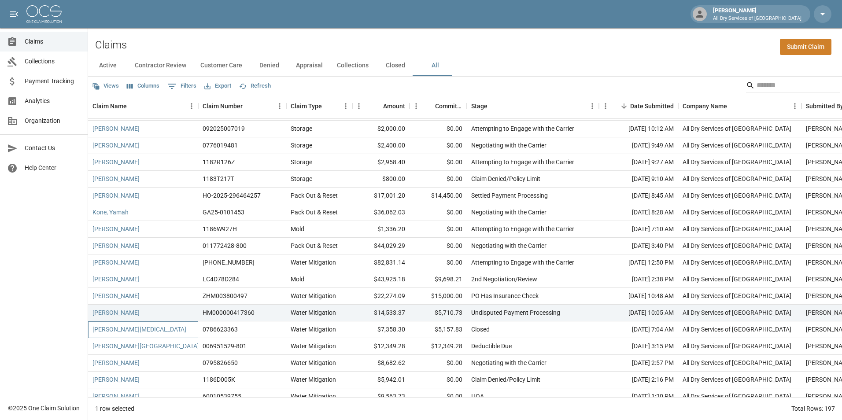
click at [136, 325] on div "[PERSON_NAME][MEDICAL_DATA]" at bounding box center [143, 329] width 110 height 17
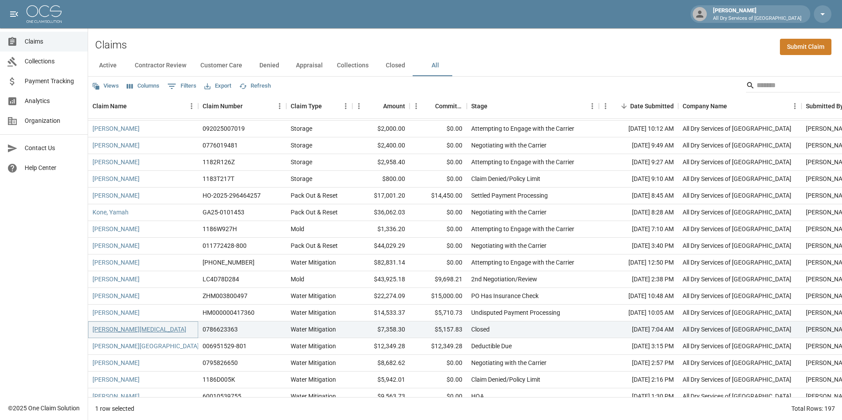
click at [108, 328] on link "[PERSON_NAME][MEDICAL_DATA]" at bounding box center [139, 329] width 94 height 9
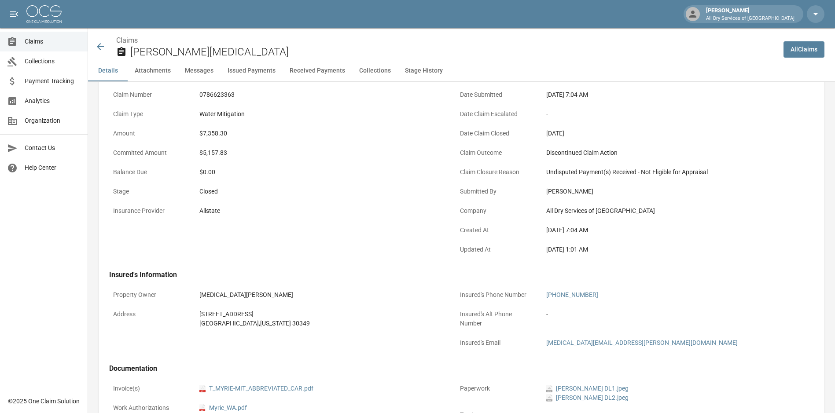
scroll to position [220, 0]
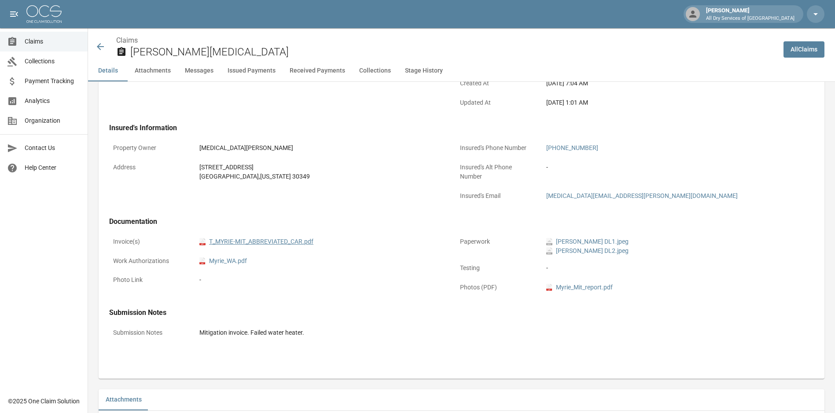
click at [255, 239] on link "pdf T_MYRIE-MIT_ABBREVIATED_CAR.pdf" at bounding box center [256, 241] width 114 height 9
click at [100, 44] on icon at bounding box center [100, 46] width 7 height 7
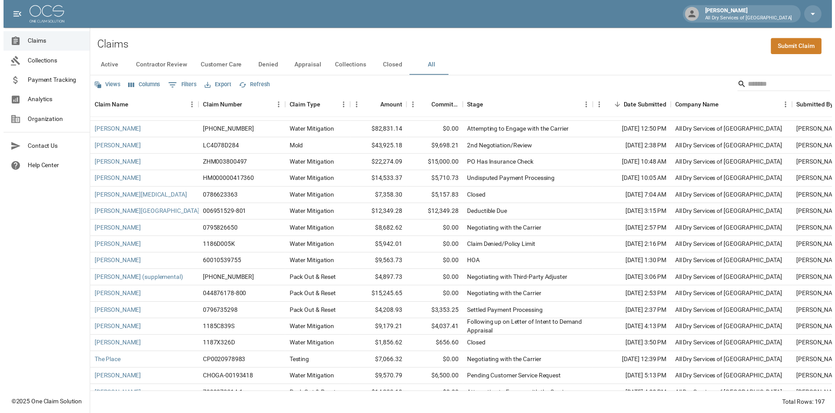
scroll to position [1101, 0]
click at [165, 212] on div "[PERSON_NAME][GEOGRAPHIC_DATA]" at bounding box center [143, 214] width 110 height 17
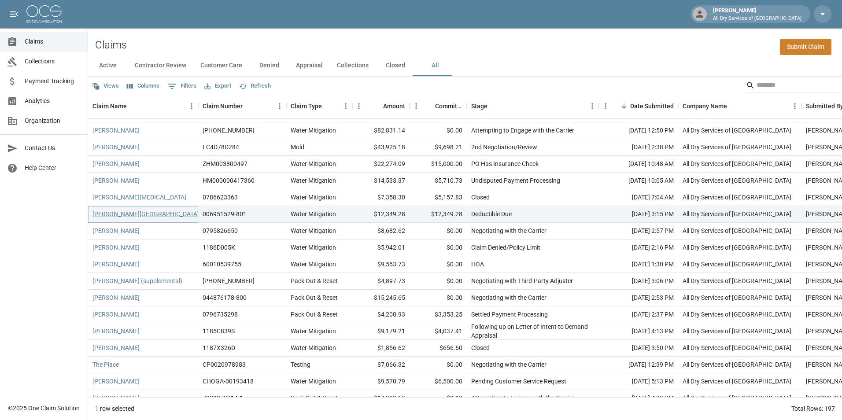
click at [114, 214] on link "[PERSON_NAME][GEOGRAPHIC_DATA]" at bounding box center [145, 214] width 107 height 9
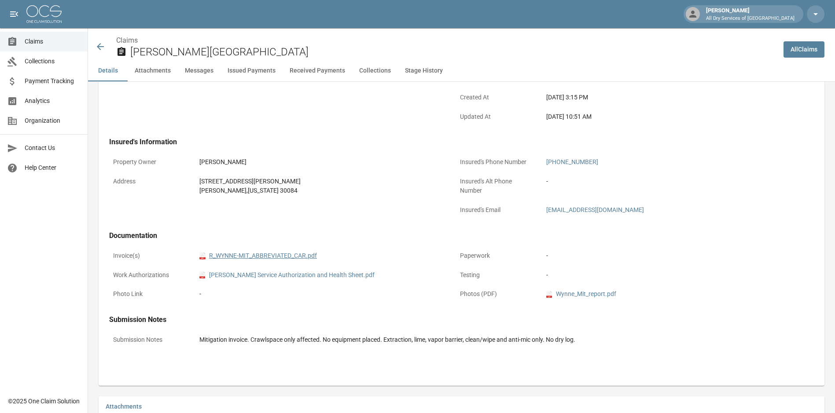
scroll to position [220, 0]
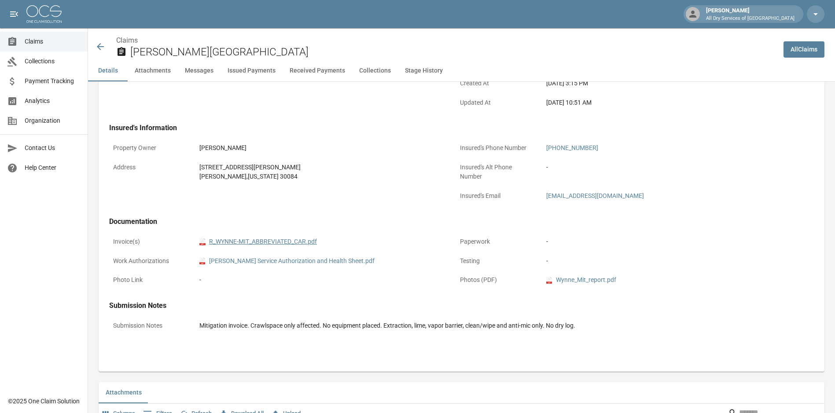
click at [286, 242] on link "pdf R_WYNNE-MIT_ABBREVIATED_CAR.pdf" at bounding box center [258, 241] width 118 height 9
click at [101, 44] on icon at bounding box center [100, 46] width 11 height 11
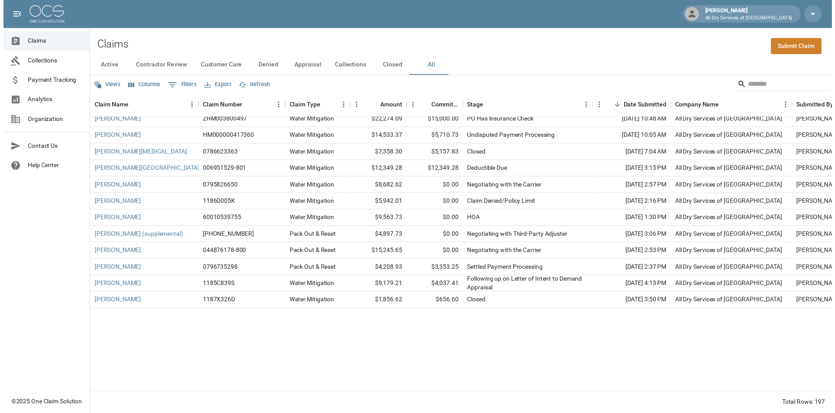
scroll to position [1145, 0]
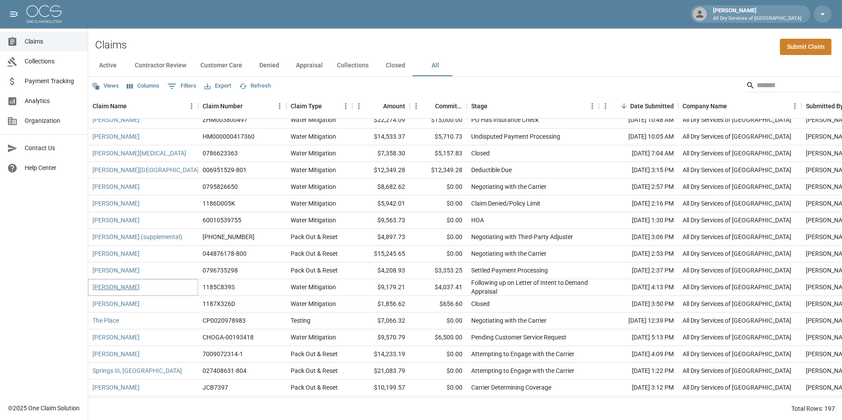
click at [118, 284] on link "[PERSON_NAME]" at bounding box center [115, 287] width 47 height 9
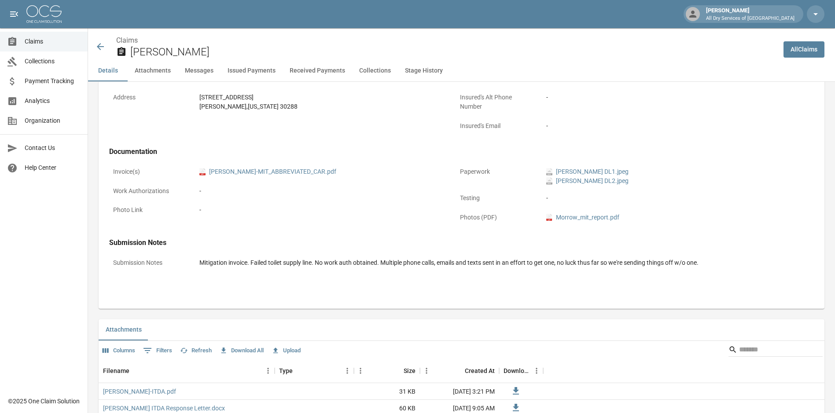
scroll to position [176, 0]
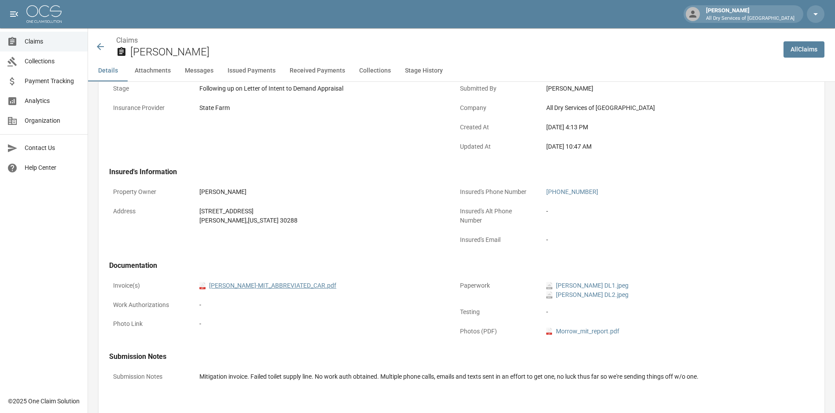
click at [293, 286] on link "pdf VIVIAN_MORROW-MIT_ABBREVIATED_CAR.pdf" at bounding box center [267, 285] width 137 height 9
click at [101, 44] on icon at bounding box center [100, 46] width 11 height 11
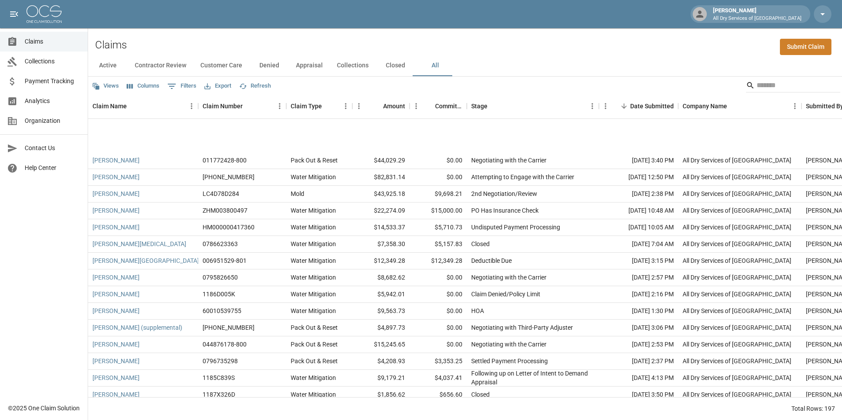
scroll to position [1145, 0]
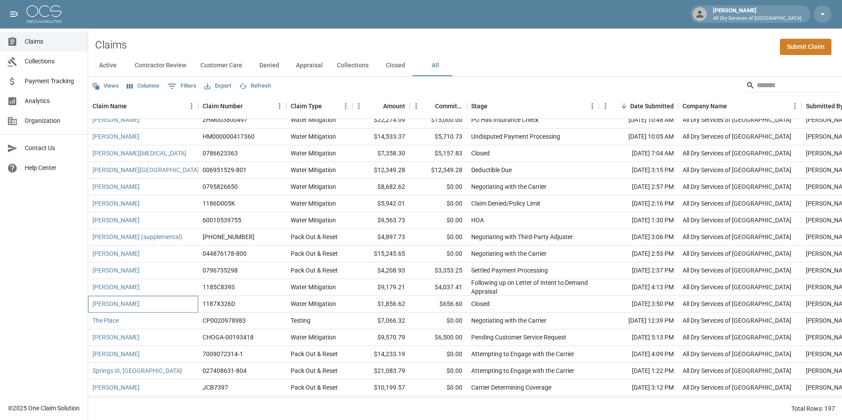
click at [160, 300] on div "[PERSON_NAME]" at bounding box center [143, 304] width 110 height 17
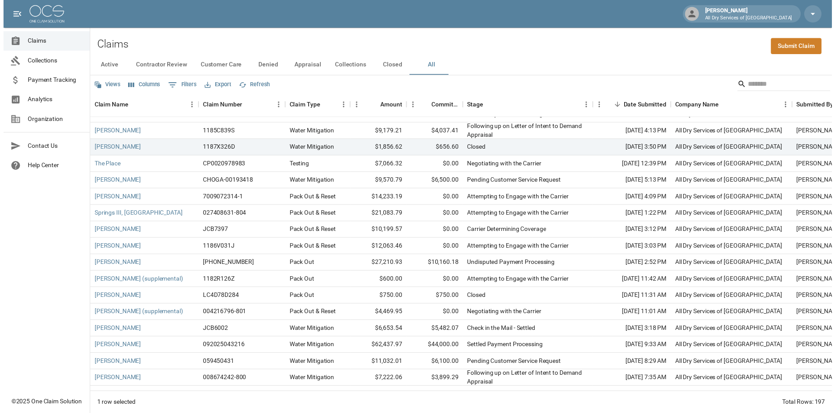
scroll to position [1321, 0]
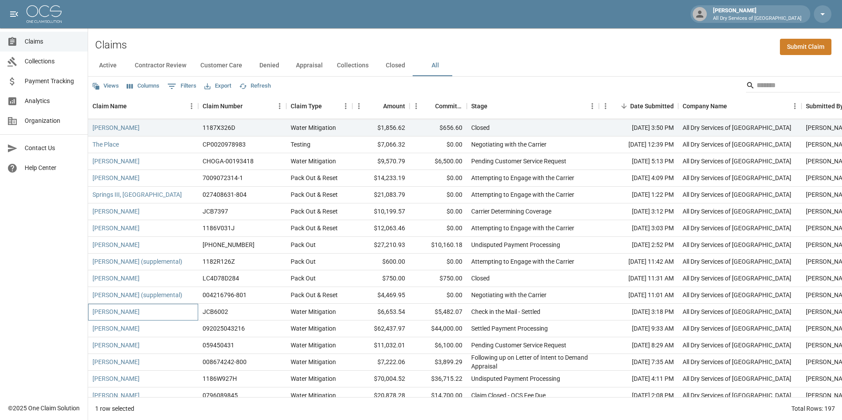
click at [162, 312] on div "[PERSON_NAME]" at bounding box center [143, 312] width 110 height 17
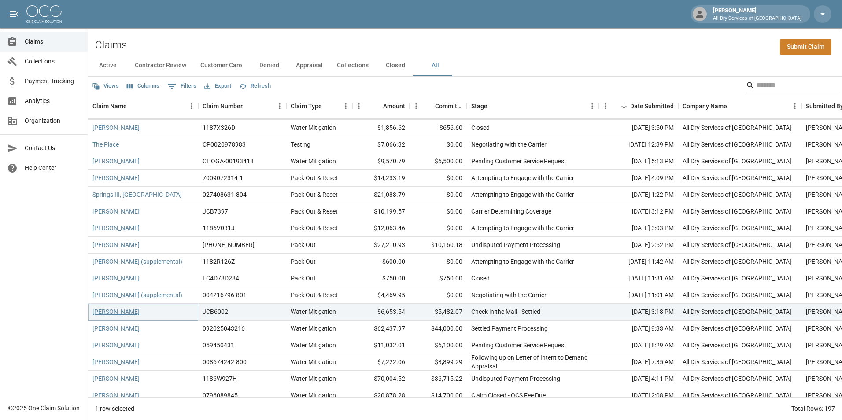
click at [123, 311] on link "[PERSON_NAME]" at bounding box center [115, 311] width 47 height 9
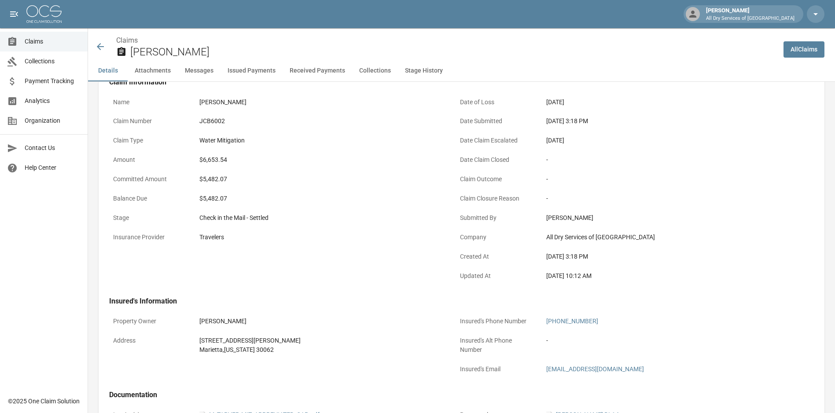
scroll to position [176, 0]
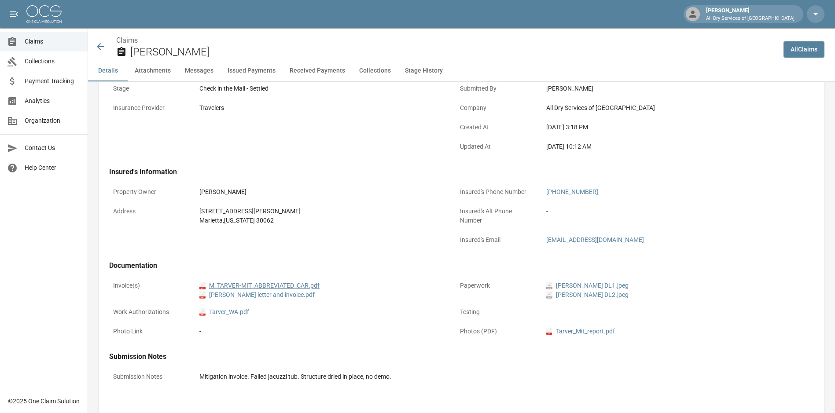
click at [296, 285] on link "pdf M_TARVER-MIT_ABBREVIATED_CAR.pdf" at bounding box center [259, 285] width 120 height 9
click at [99, 50] on icon at bounding box center [100, 46] width 11 height 11
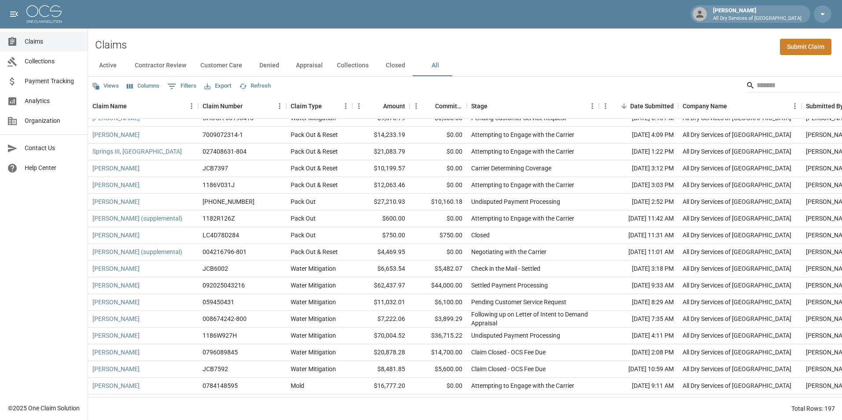
scroll to position [1351, 0]
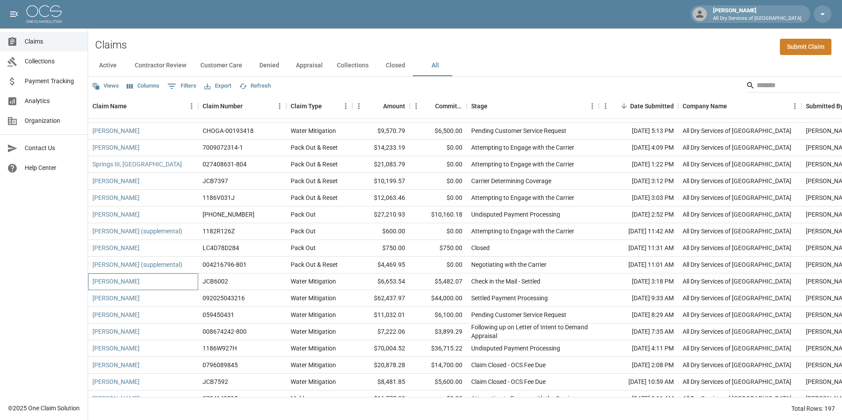
click at [171, 282] on div "[PERSON_NAME]" at bounding box center [143, 281] width 110 height 17
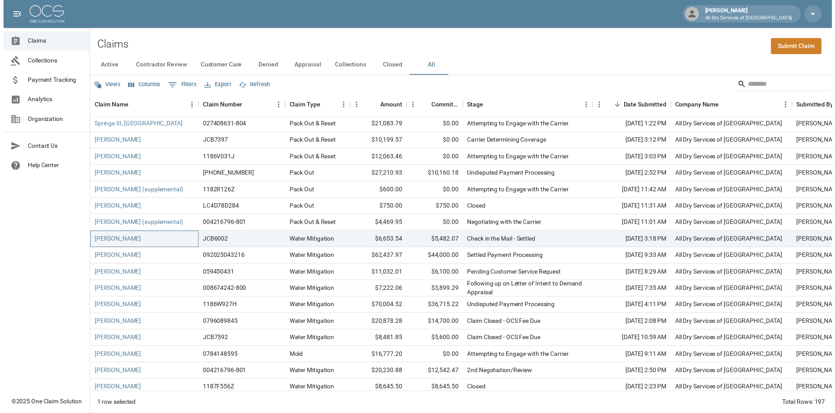
scroll to position [1439, 0]
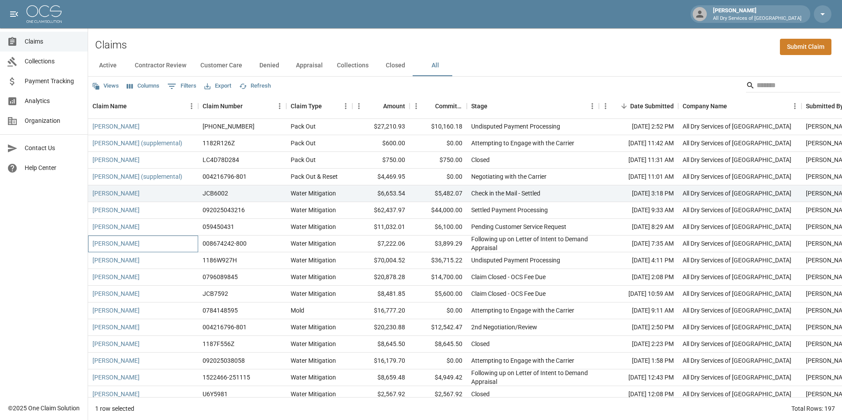
click at [167, 243] on div "[PERSON_NAME]" at bounding box center [143, 244] width 110 height 17
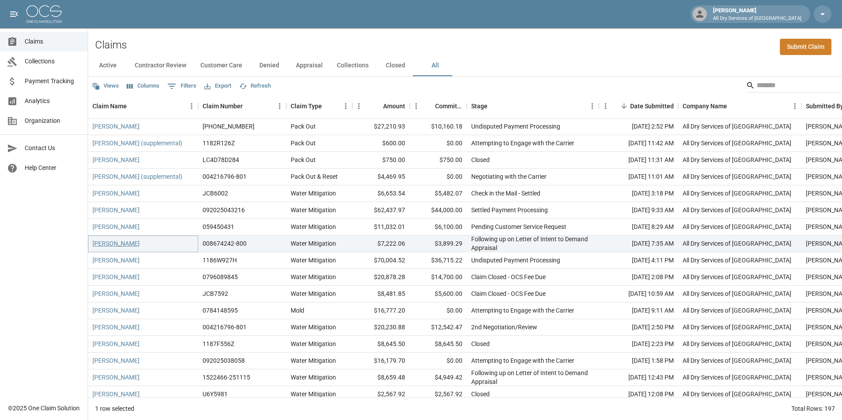
click at [111, 246] on link "[PERSON_NAME]" at bounding box center [115, 243] width 47 height 9
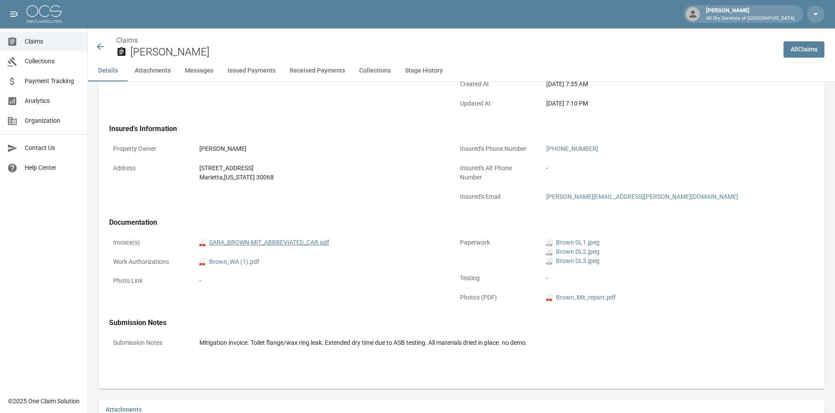
scroll to position [220, 0]
click at [304, 242] on link "pdf SARA_BROWN-MIT_ABBREVIATED_CAR.pdf" at bounding box center [264, 241] width 130 height 9
click at [96, 49] on icon at bounding box center [100, 46] width 11 height 11
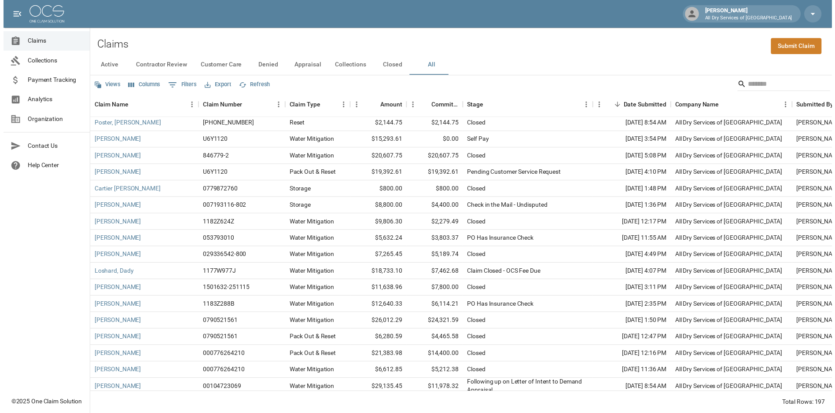
scroll to position [3025, 0]
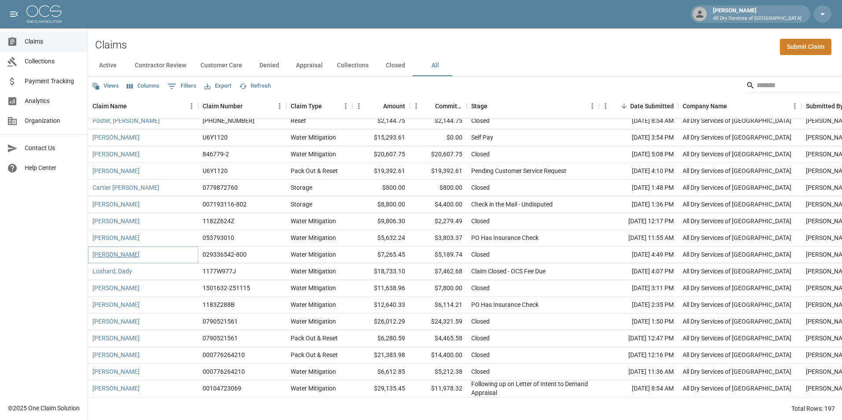
click at [121, 250] on link "[PERSON_NAME]" at bounding box center [115, 254] width 47 height 9
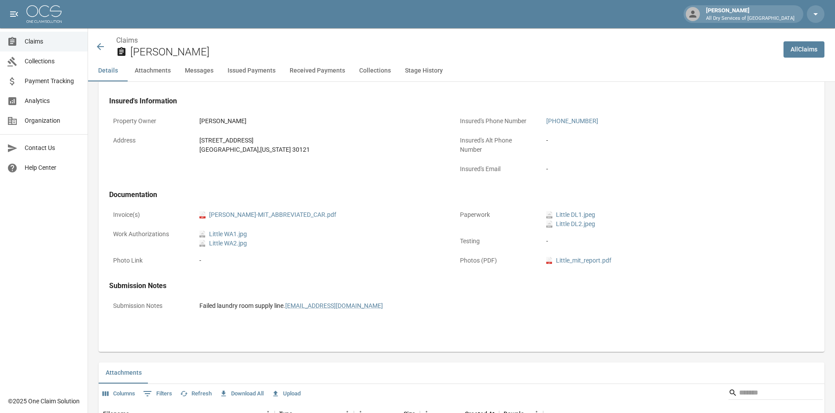
scroll to position [308, 0]
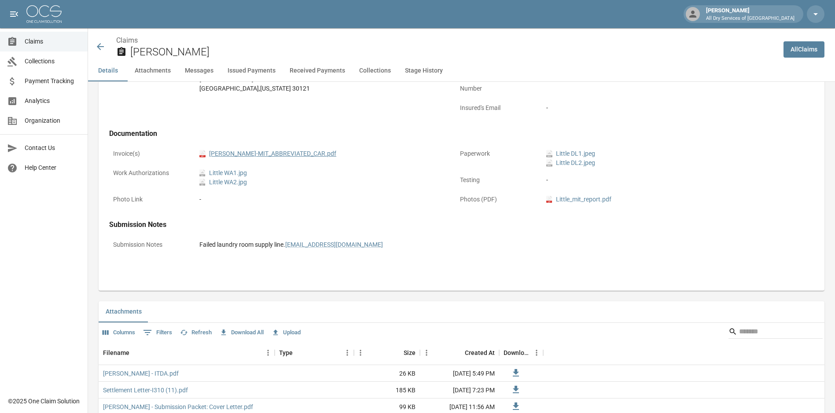
click at [284, 156] on link "pdf [PERSON_NAME]-MIT_ABBREVIATED_CAR.pdf" at bounding box center [267, 153] width 137 height 9
click at [99, 48] on icon at bounding box center [100, 46] width 7 height 7
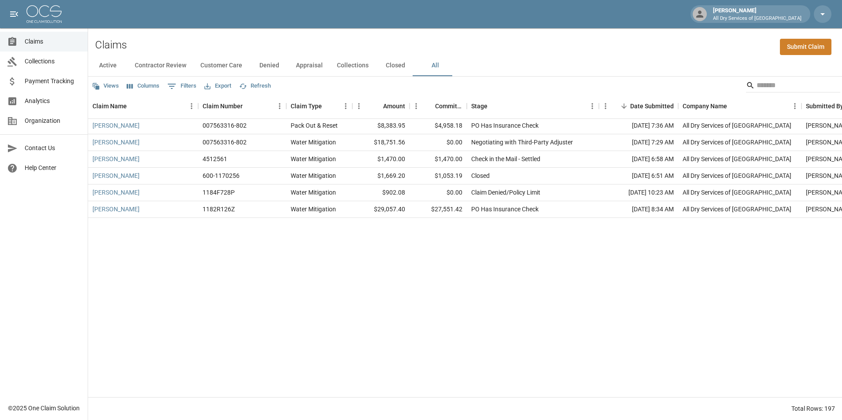
scroll to position [2378, 0]
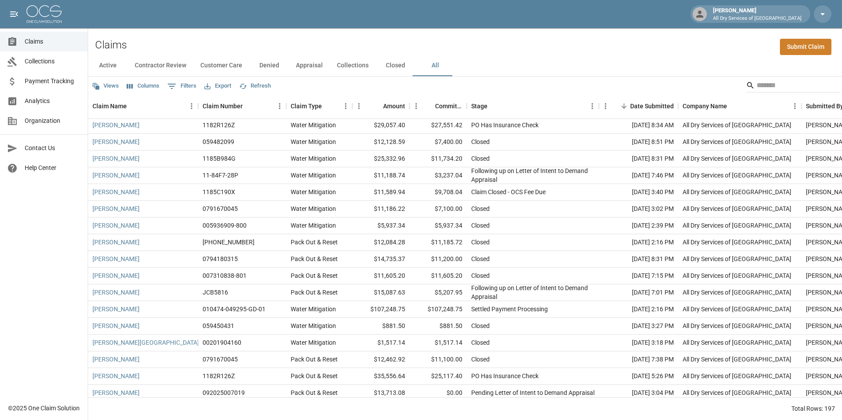
drag, startPoint x: 389, startPoint y: 318, endPoint x: 584, endPoint y: 83, distance: 305.8
click at [584, 83] on div "Views Columns 0 Filters Export Refresh" at bounding box center [465, 86] width 754 height 18
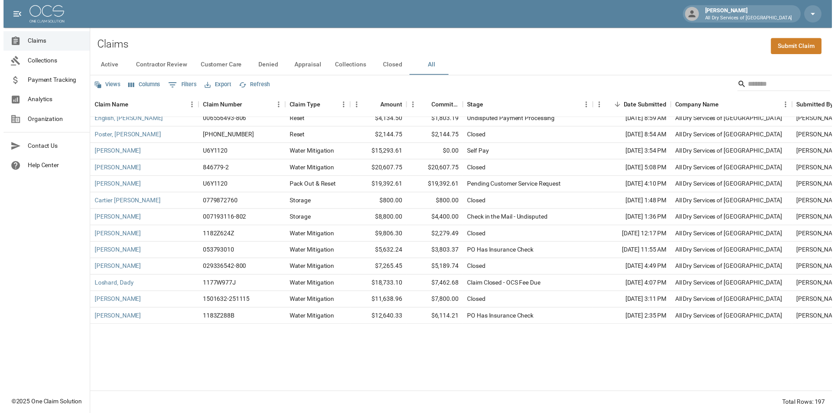
scroll to position [3025, 0]
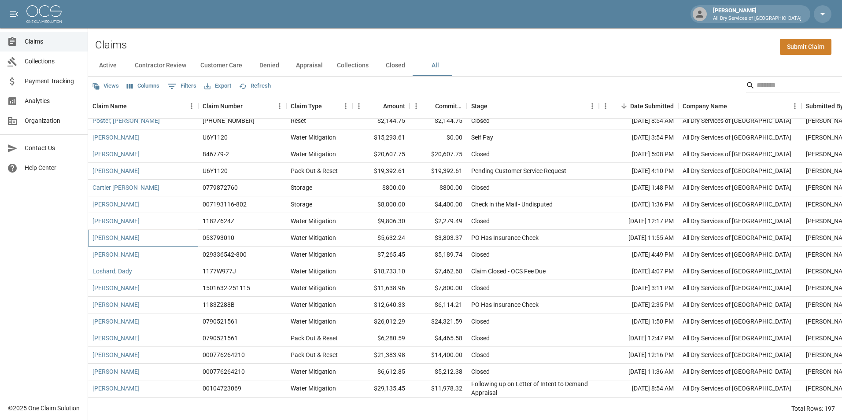
click at [166, 234] on div "[PERSON_NAME]" at bounding box center [143, 238] width 110 height 17
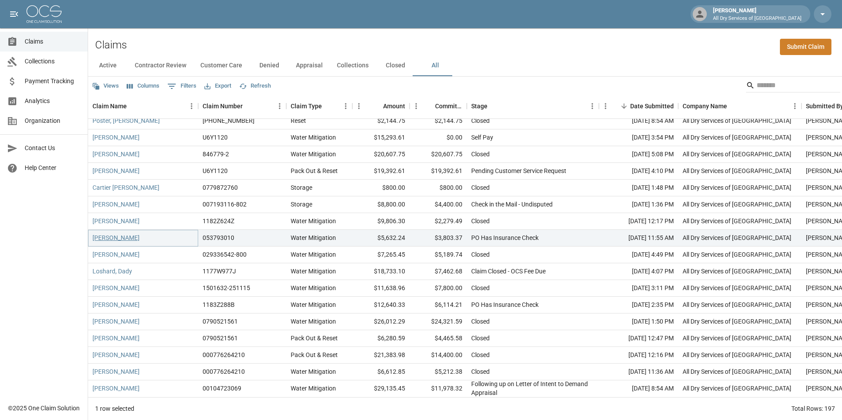
click at [118, 233] on link "[PERSON_NAME]" at bounding box center [115, 237] width 47 height 9
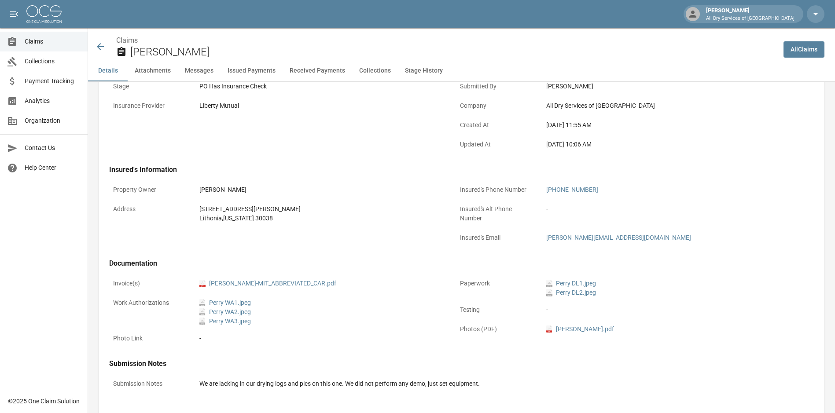
scroll to position [264, 0]
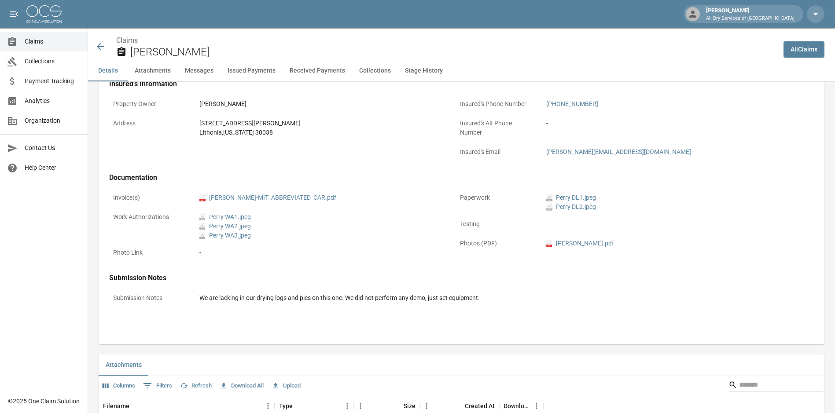
click at [103, 44] on icon at bounding box center [100, 46] width 11 height 11
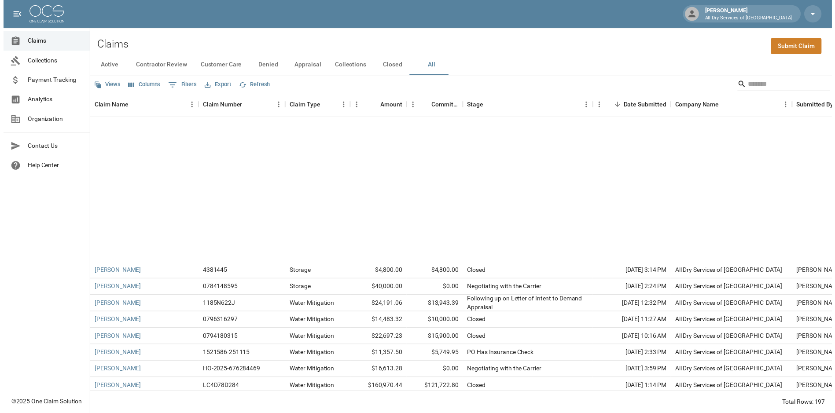
scroll to position [3025, 0]
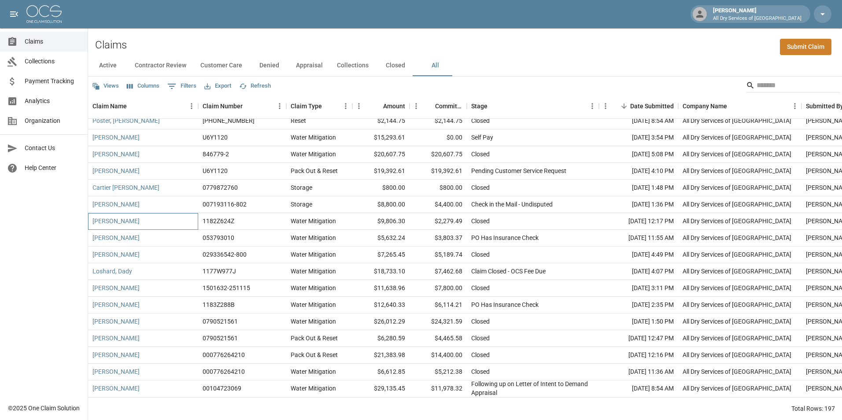
click at [149, 216] on div "[PERSON_NAME]" at bounding box center [143, 221] width 110 height 17
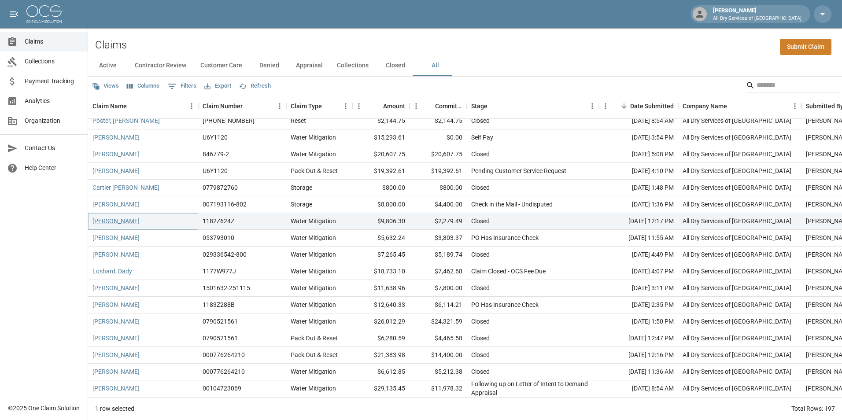
click at [110, 217] on link "[PERSON_NAME]" at bounding box center [115, 221] width 47 height 9
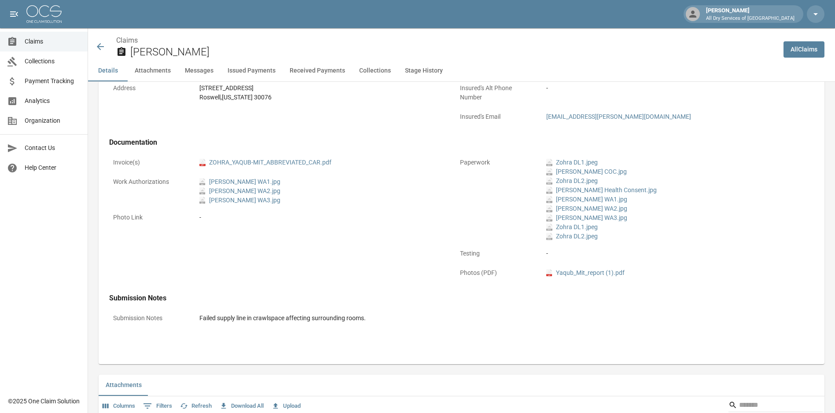
scroll to position [308, 0]
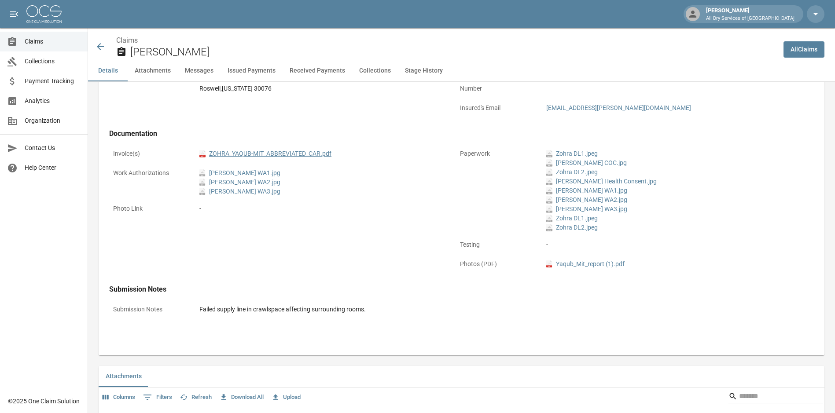
click at [316, 150] on link "pdf ZOHRA_YAQUB-MIT_ABBREVIATED_CAR.pdf" at bounding box center [265, 153] width 132 height 9
click at [100, 46] on icon at bounding box center [100, 46] width 11 height 11
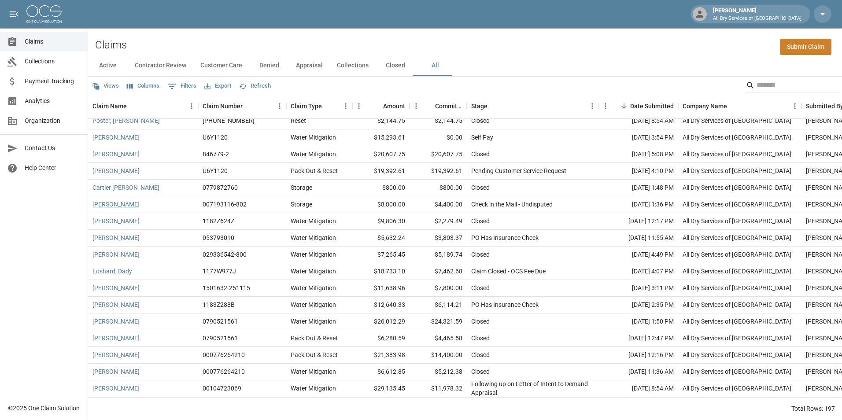
scroll to position [2980, 0]
